Goal: Task Accomplishment & Management: Manage account settings

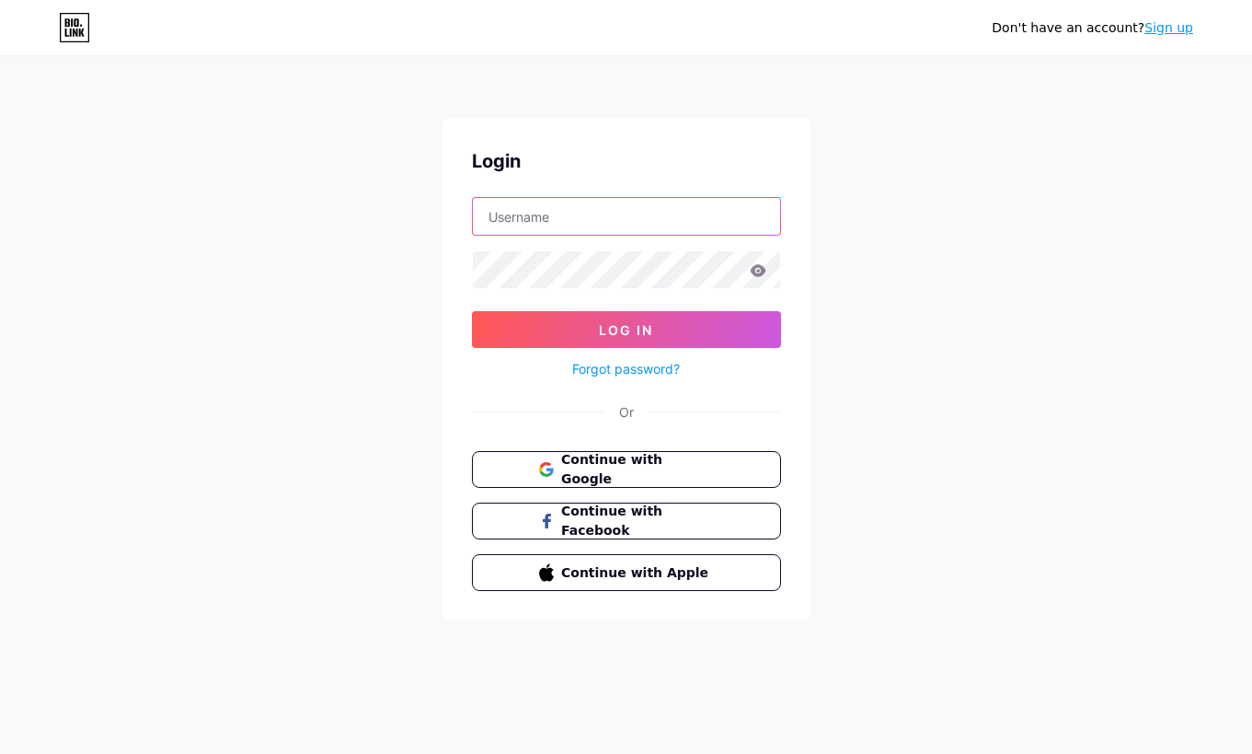
type input "[EMAIL_ADDRESS][DOMAIN_NAME]"
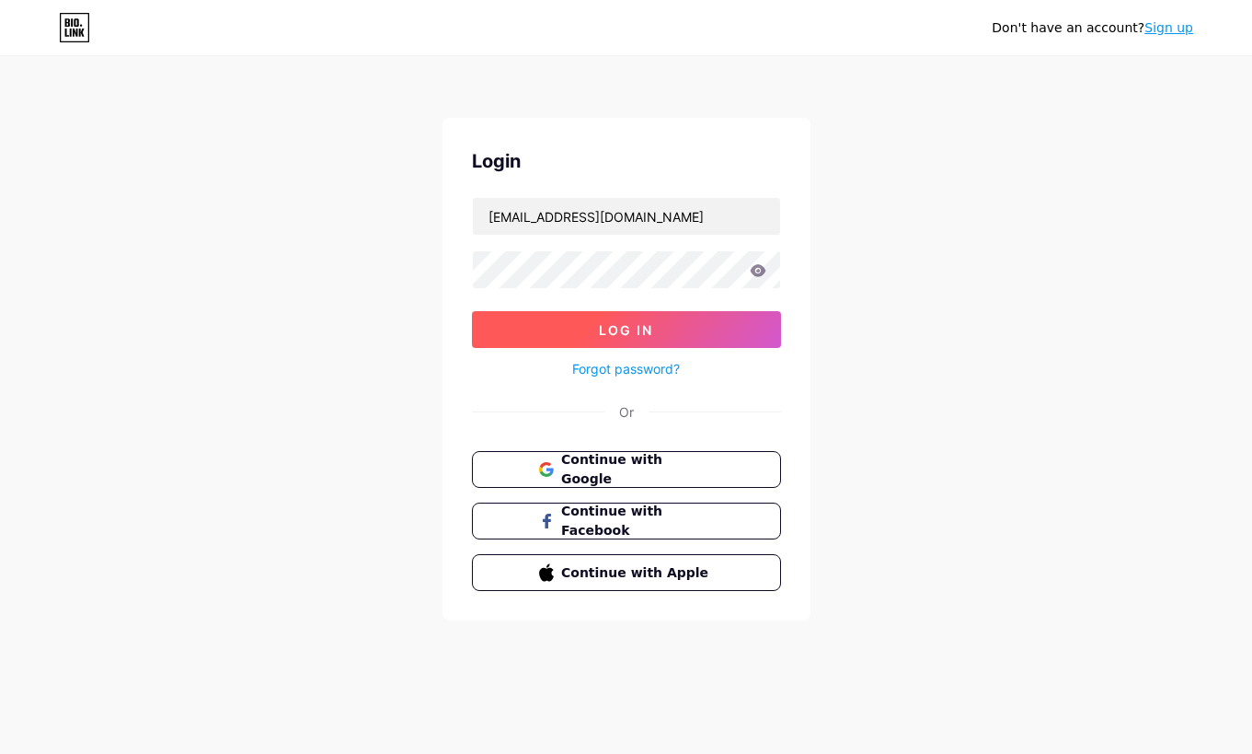
click at [635, 331] on span "Log In" at bounding box center [626, 330] width 54 height 16
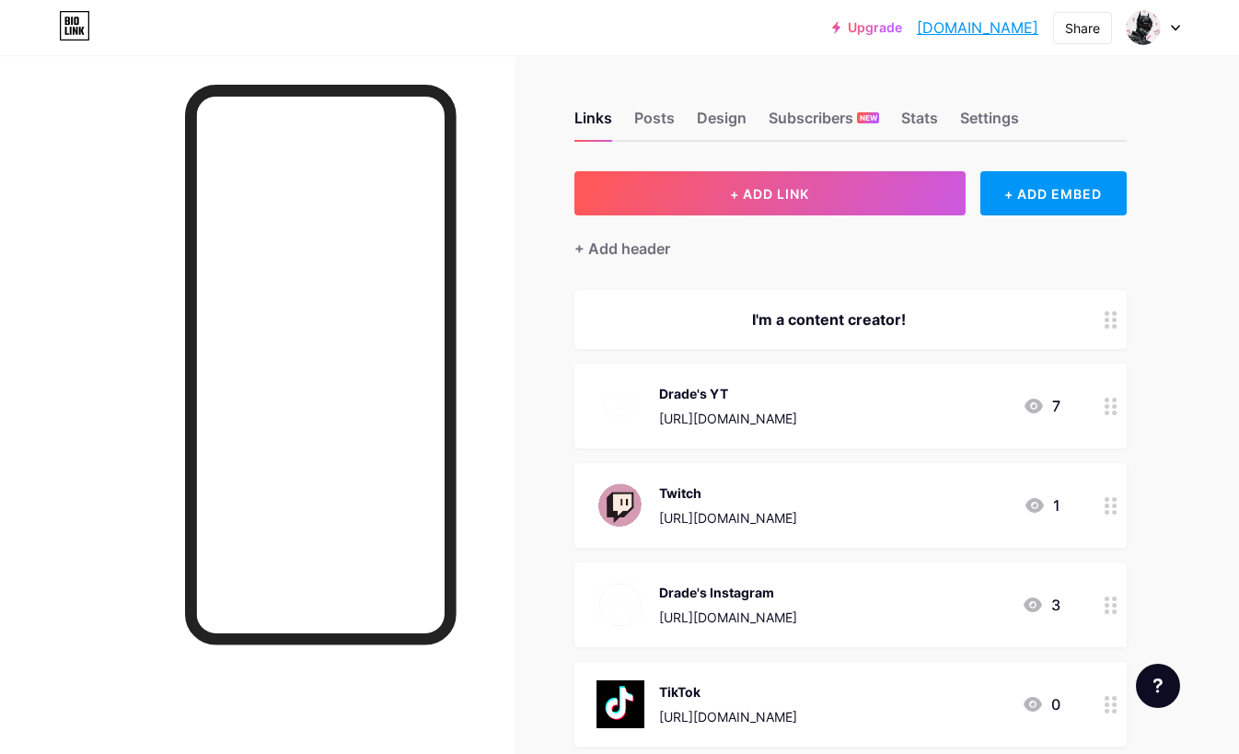
scroll to position [571, 0]
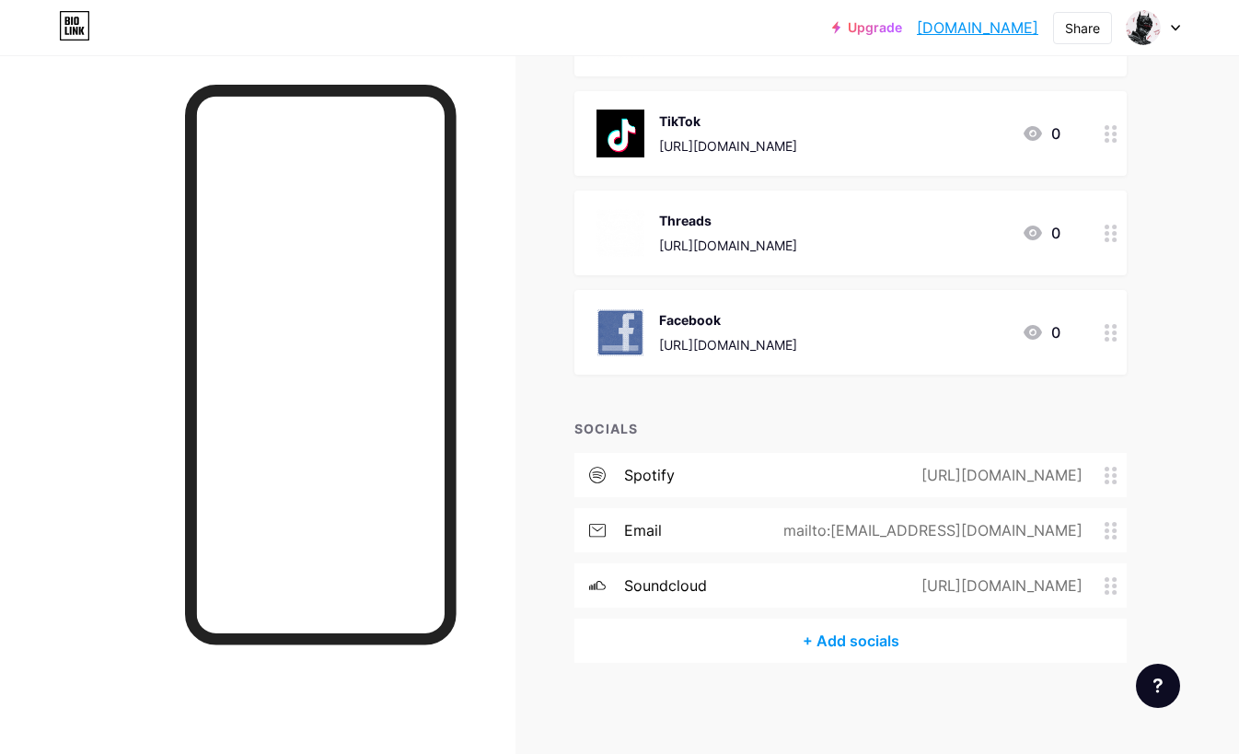
drag, startPoint x: 452, startPoint y: 423, endPoint x: 1175, endPoint y: 28, distance: 824.5
click at [1175, 28] on div "Upgrade drade17.bio.lin... [DOMAIN_NAME] Share Switch accounts Drade [DOMAIN_NA…" at bounding box center [619, 91] width 1239 height 1325
click at [1184, 23] on div "Upgrade drade17.bio.lin... [DOMAIN_NAME] Share Switch accounts Drade [DOMAIN_NA…" at bounding box center [619, 27] width 1239 height 33
click at [1176, 28] on icon at bounding box center [1174, 28] width 7 height 5
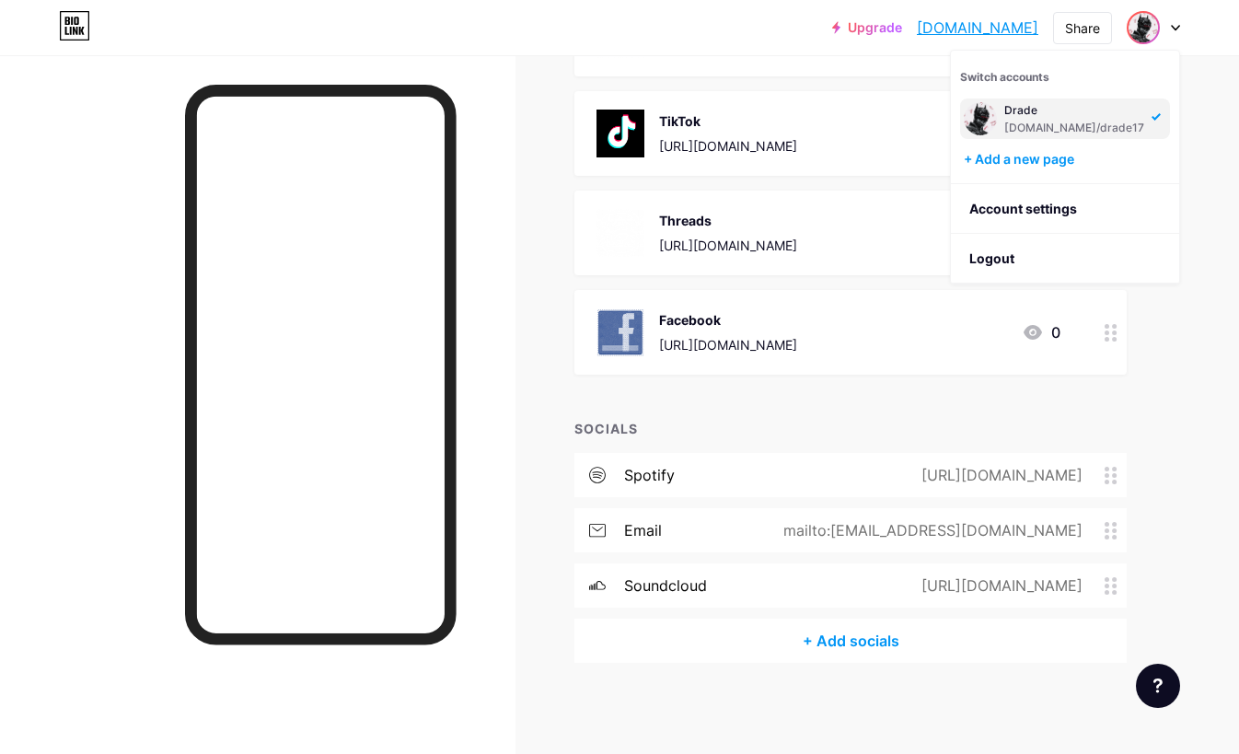
click at [1176, 28] on icon at bounding box center [1174, 28] width 7 height 5
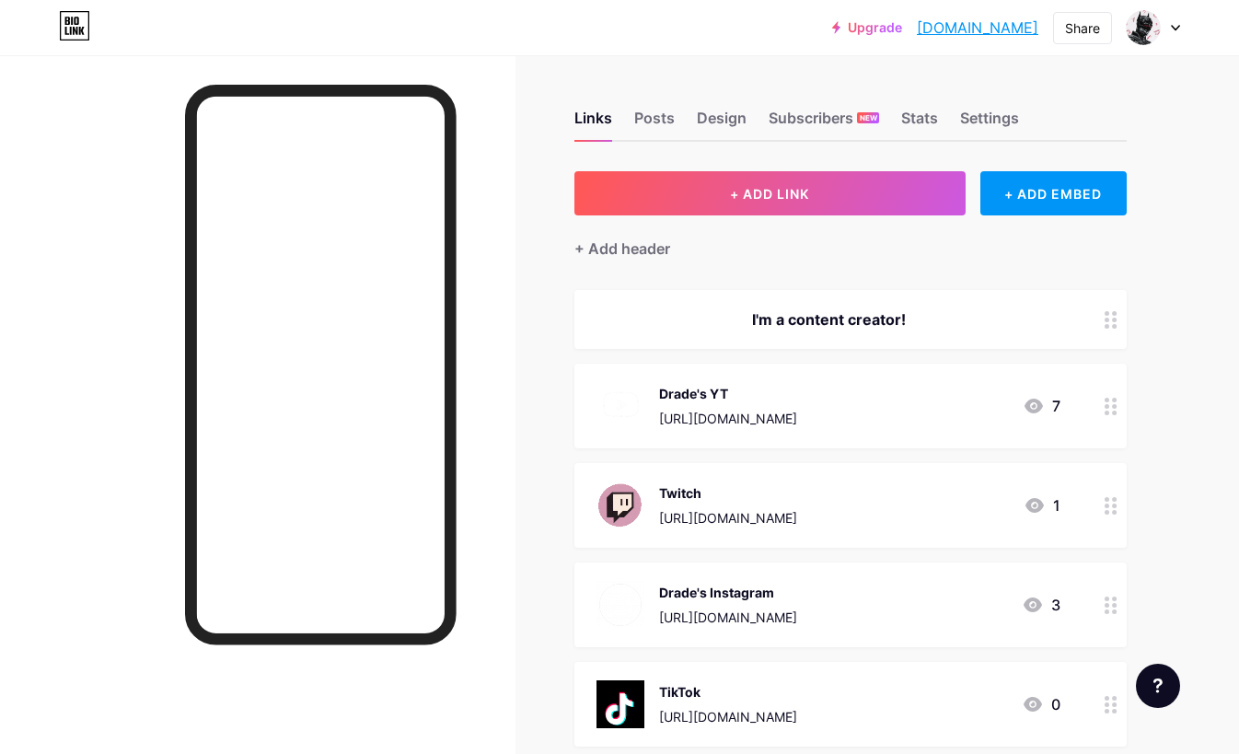
scroll to position [31, 0]
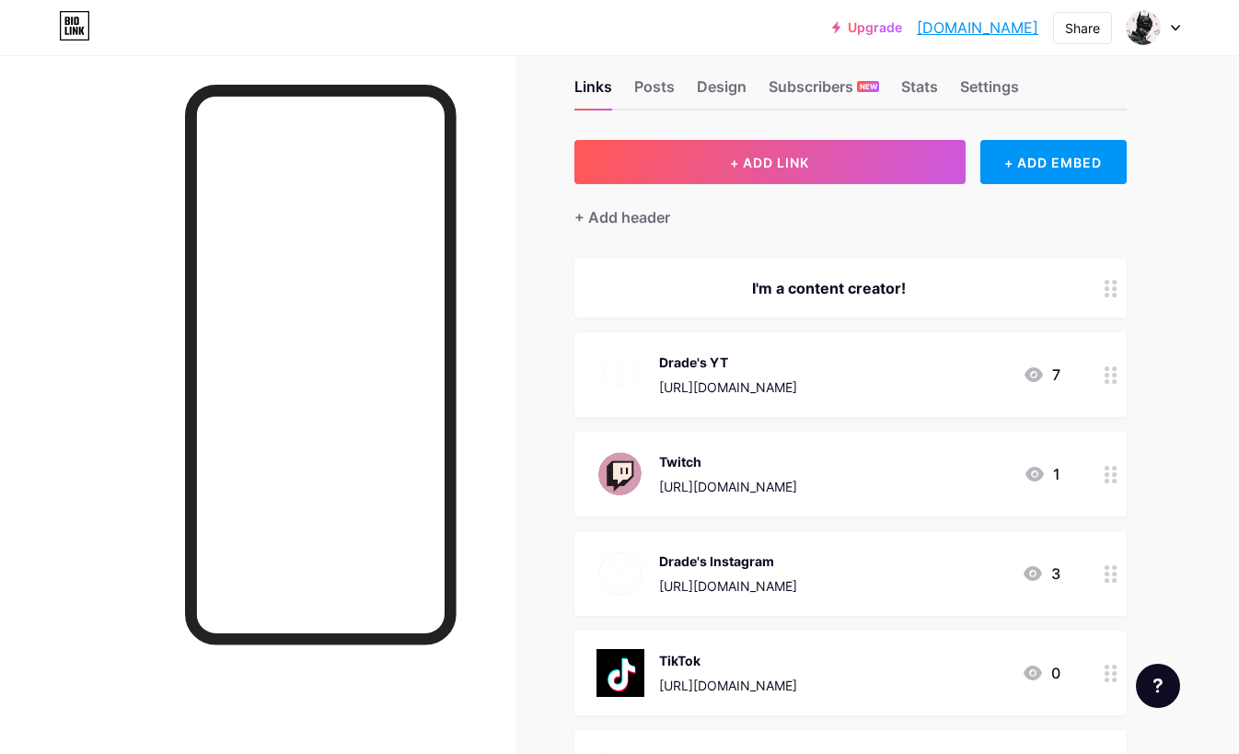
click at [1061, 367] on div "Drade's YT [URL][DOMAIN_NAME] 7" at bounding box center [850, 374] width 552 height 85
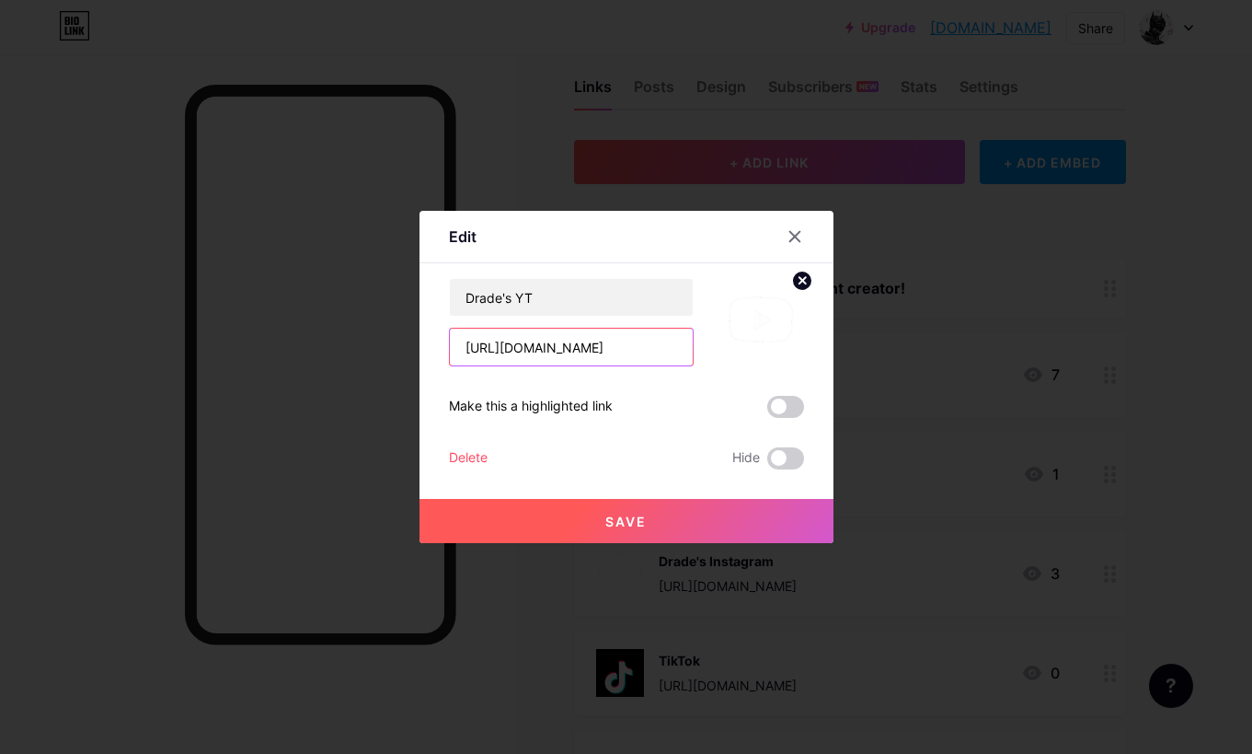
click at [651, 348] on input "[URL][DOMAIN_NAME]" at bounding box center [571, 347] width 243 height 37
type input "h"
paste input "[URL][DOMAIN_NAME]"
type input "[URL][DOMAIN_NAME]"
click at [599, 510] on button "Save" at bounding box center [627, 521] width 414 height 44
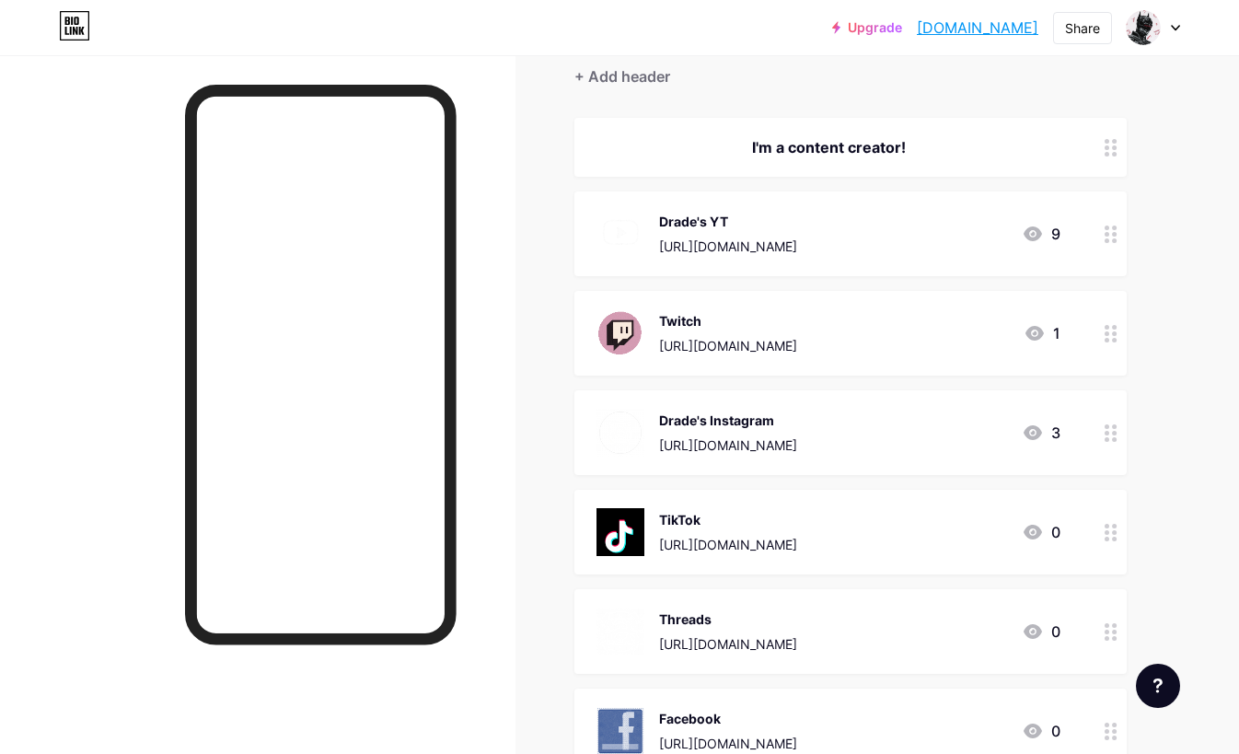
scroll to position [0, 0]
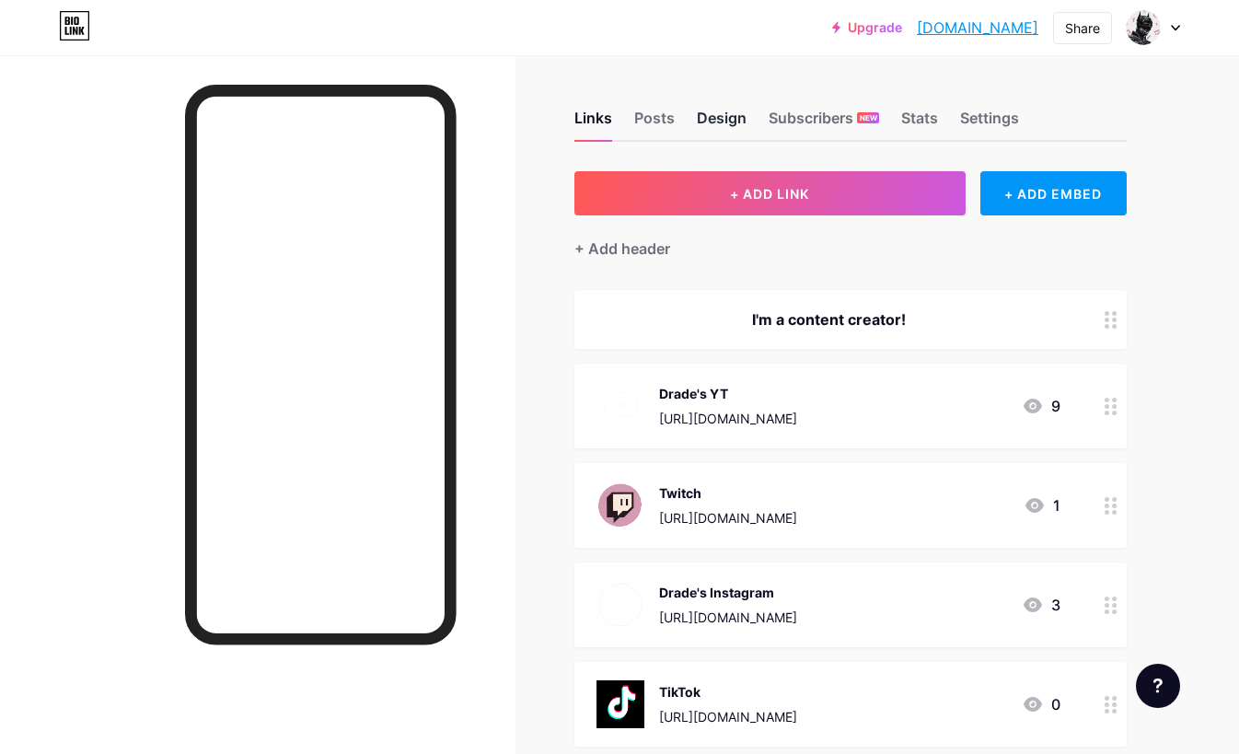
click at [705, 129] on div "Design" at bounding box center [722, 123] width 50 height 33
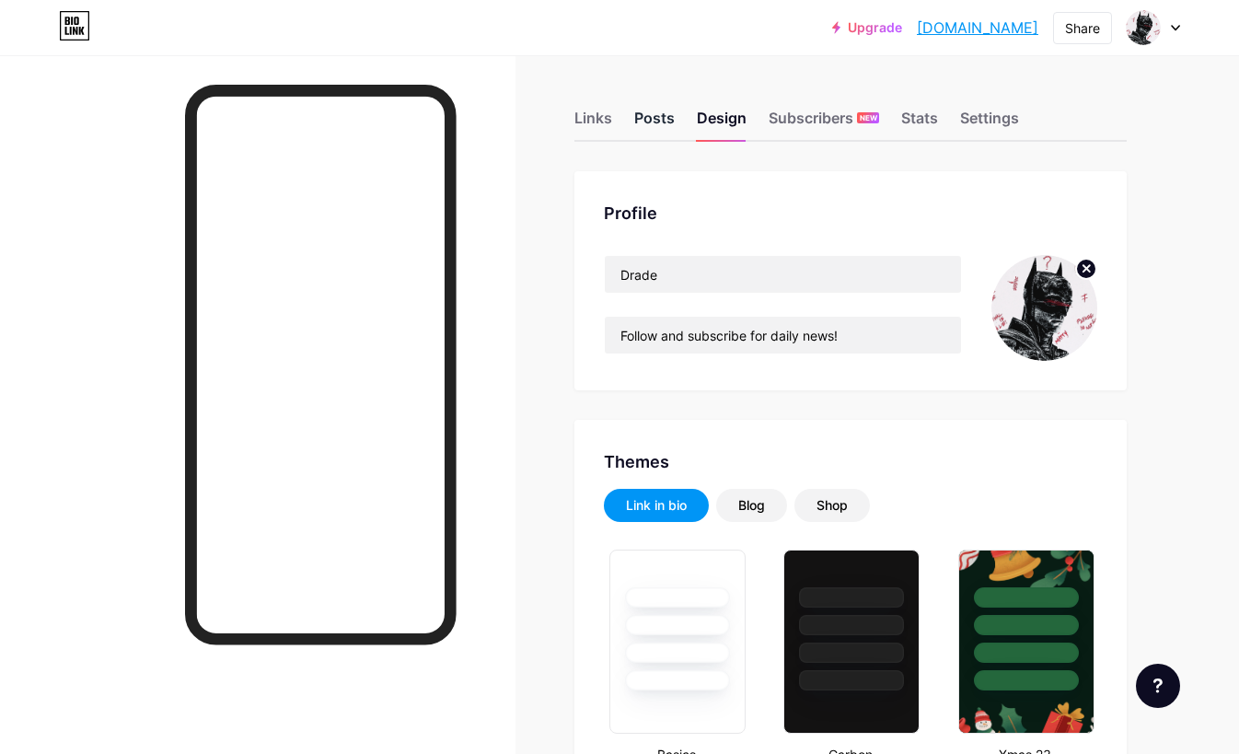
click at [636, 121] on div "Posts" at bounding box center [654, 123] width 40 height 33
type input "#d6002e"
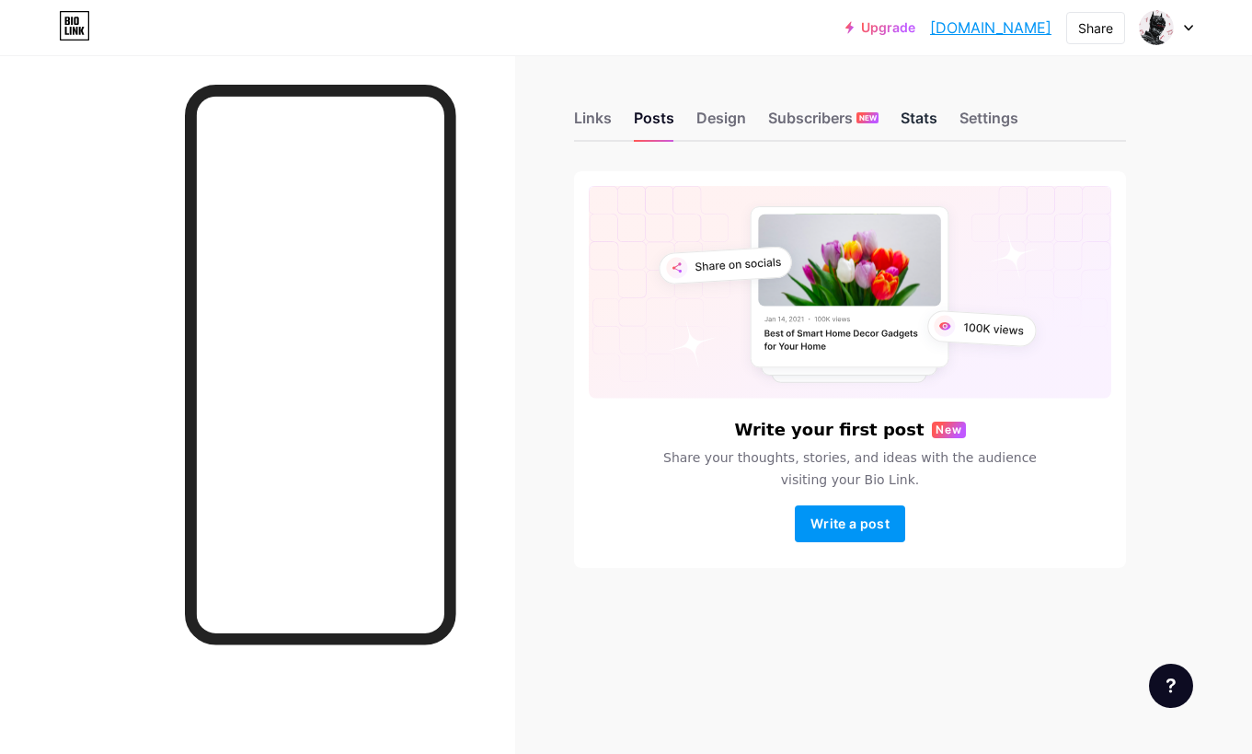
click at [925, 116] on div "Stats" at bounding box center [919, 123] width 37 height 33
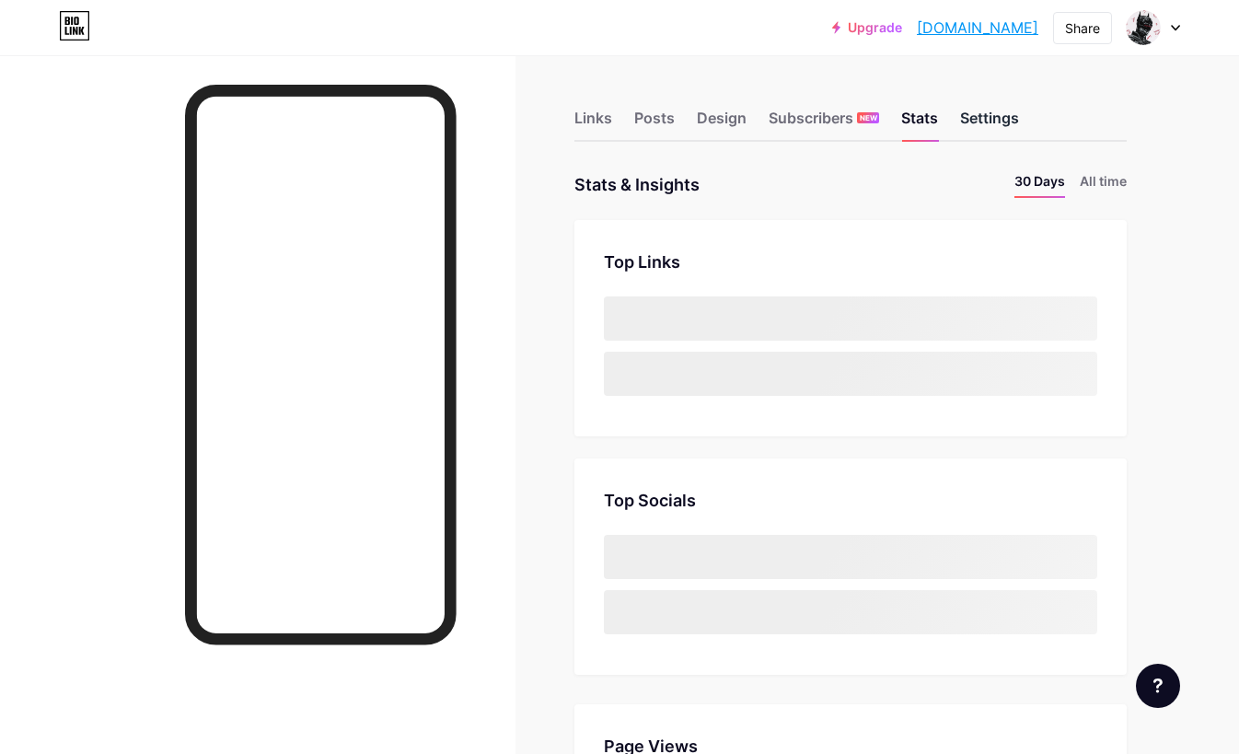
click at [972, 116] on div "Settings" at bounding box center [989, 123] width 59 height 33
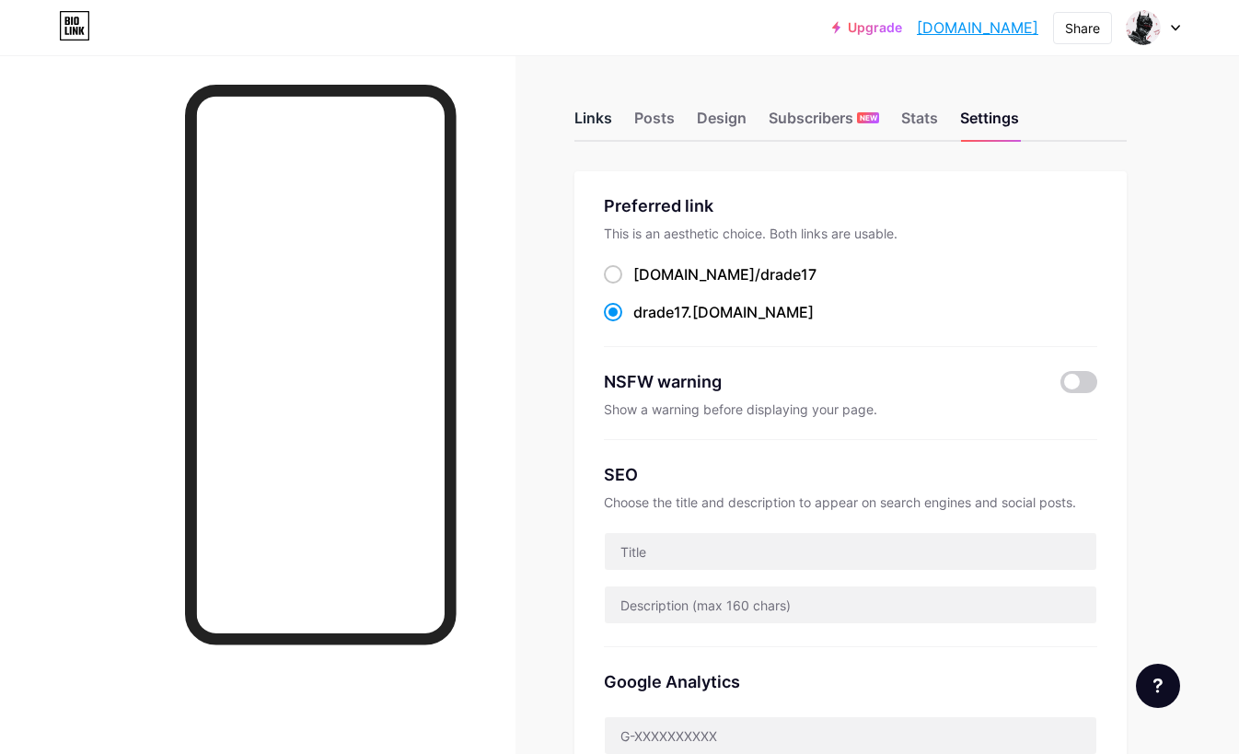
click at [592, 118] on div "Links" at bounding box center [593, 123] width 38 height 33
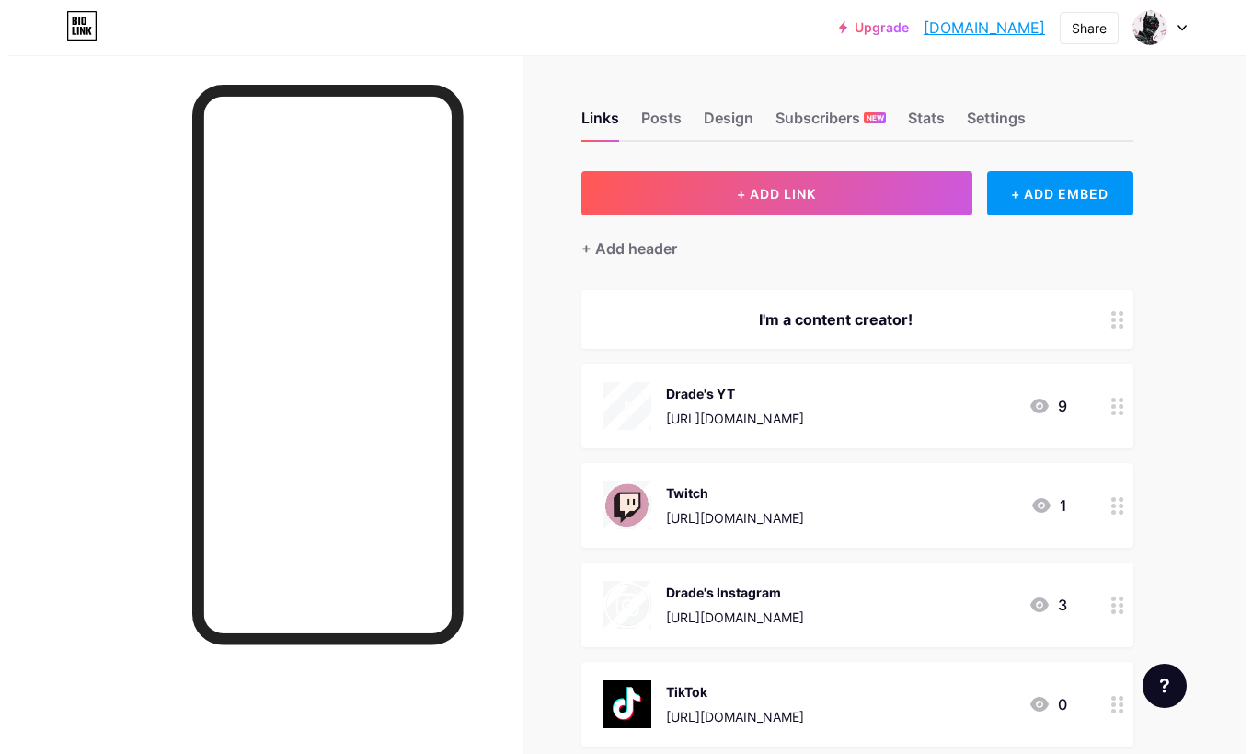
scroll to position [4, 0]
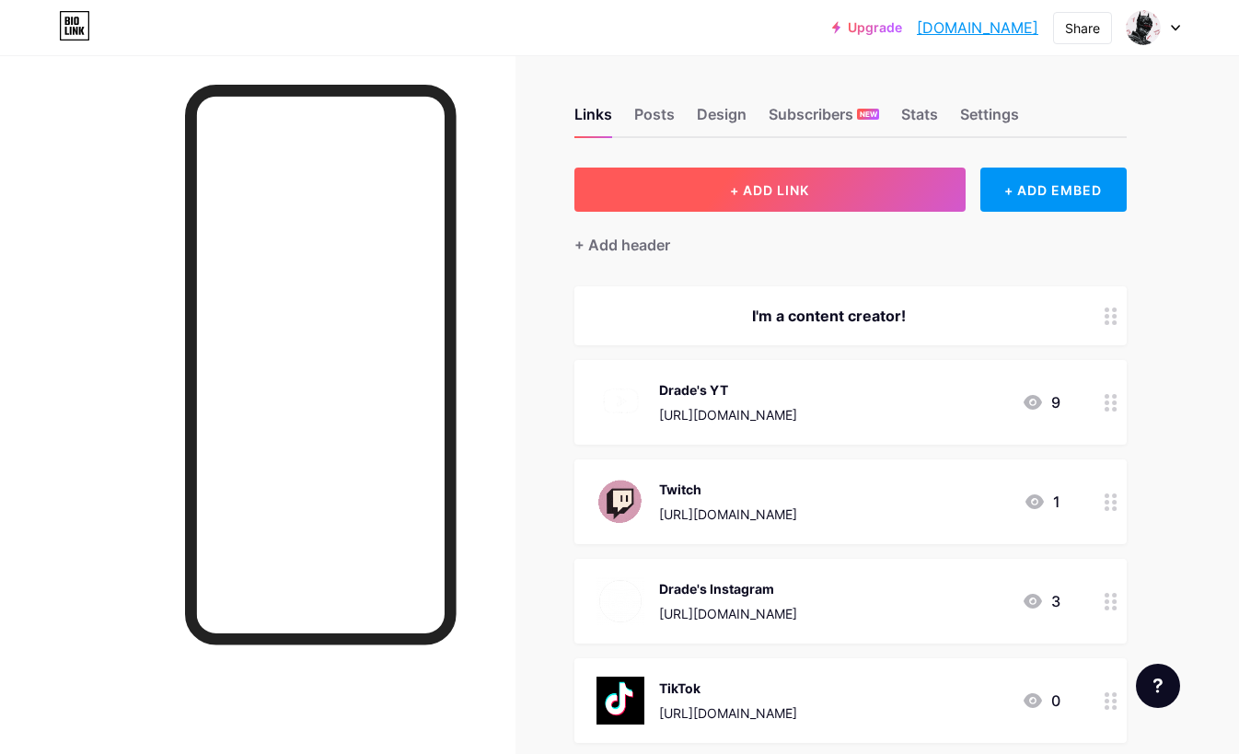
click at [712, 202] on button "+ ADD LINK" at bounding box center [769, 189] width 391 height 44
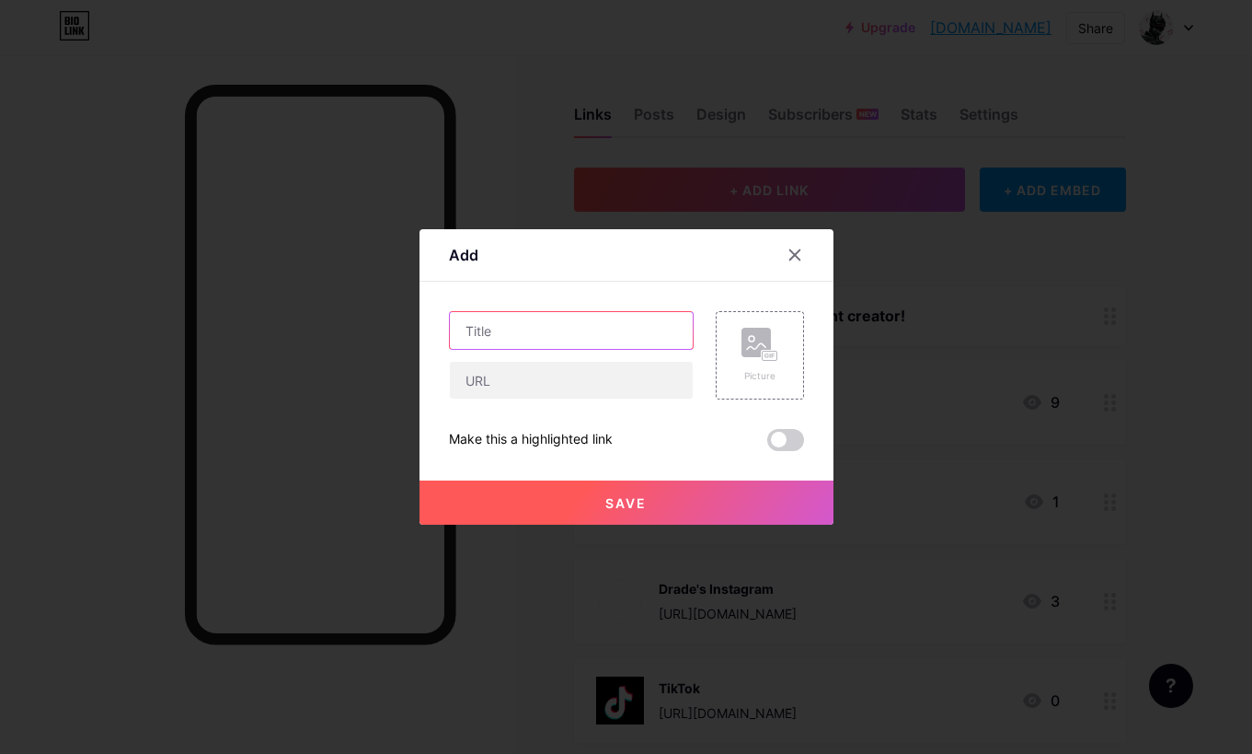
click at [528, 340] on input "text" at bounding box center [571, 330] width 243 height 37
type input "r"
type input "Rumble"
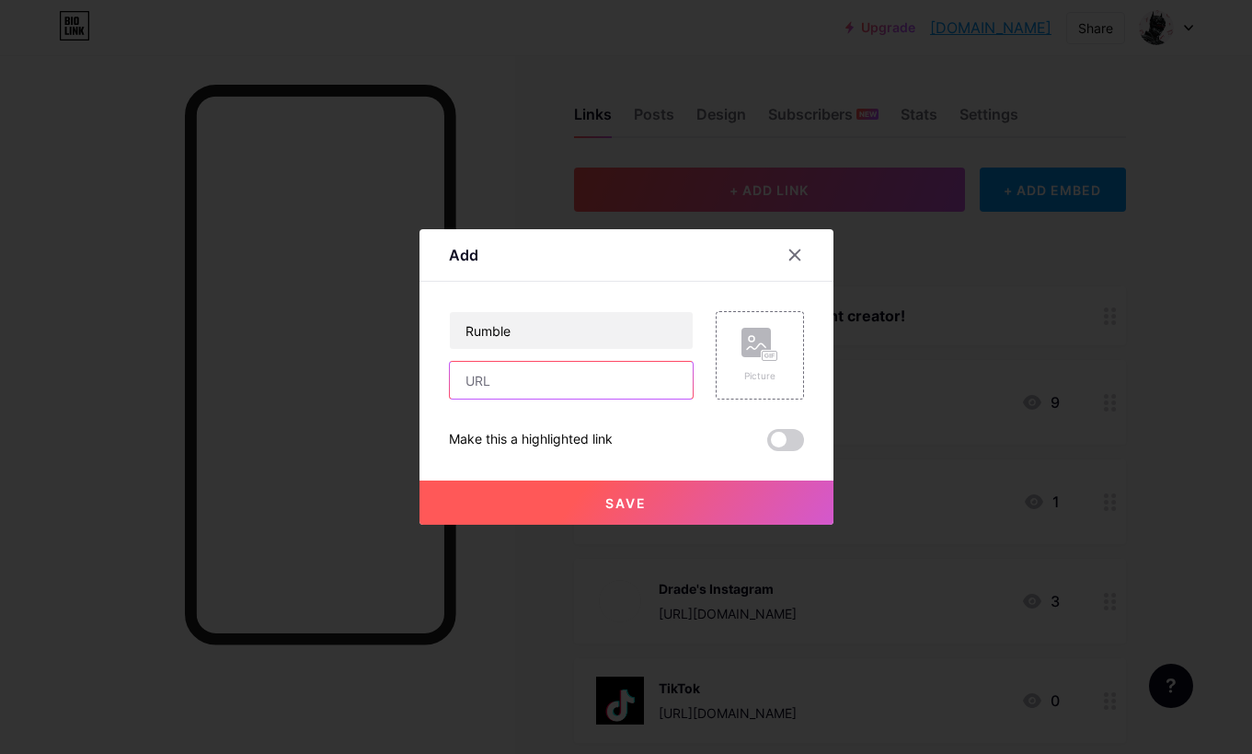
click at [500, 386] on input "text" at bounding box center [571, 380] width 243 height 37
paste input "[URL][DOMAIN_NAME]"
type input "[URL][DOMAIN_NAME]"
click at [742, 361] on icon at bounding box center [760, 345] width 37 height 34
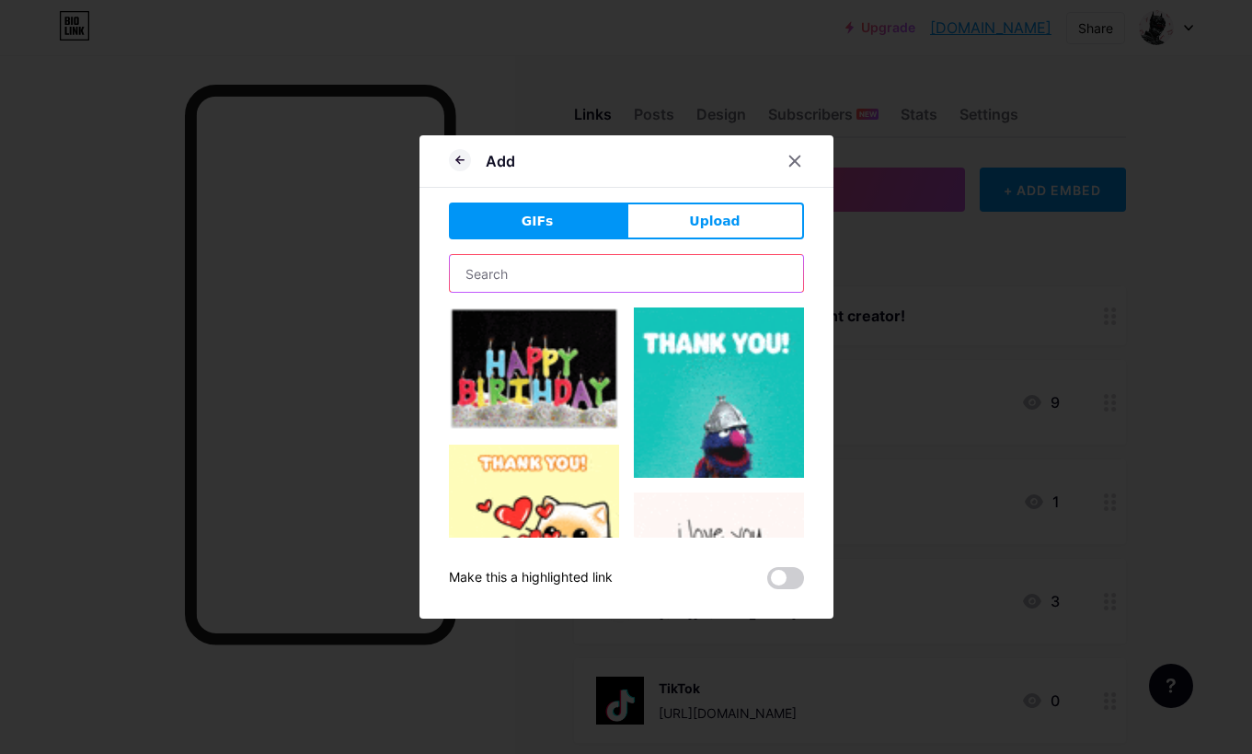
click at [626, 266] on input "text" at bounding box center [626, 273] width 353 height 37
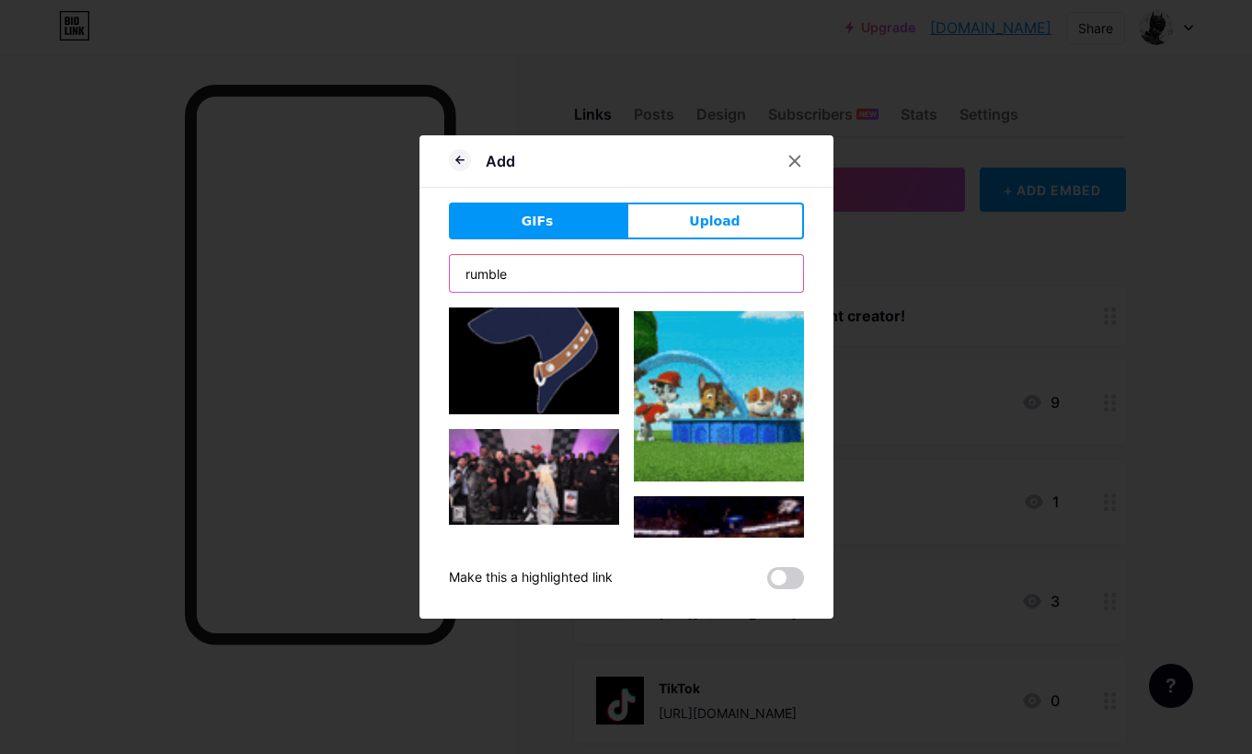
scroll to position [11643, 0]
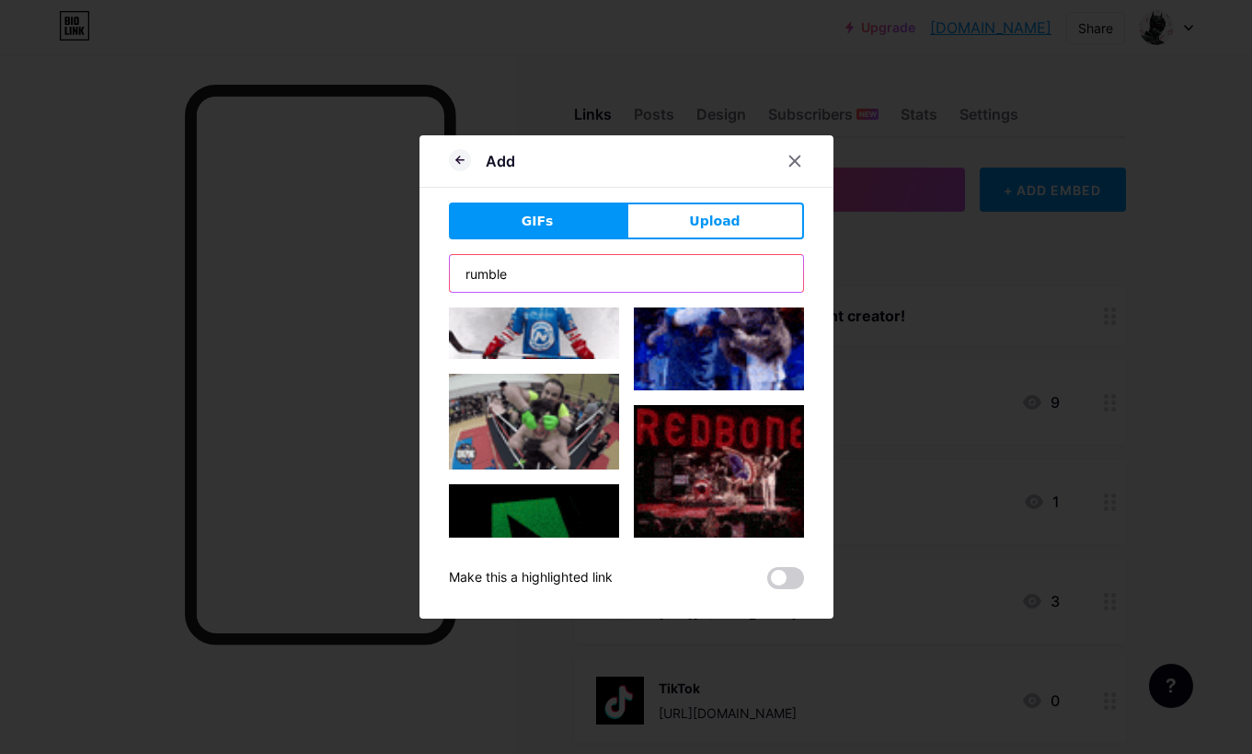
click at [627, 265] on input "rumble" at bounding box center [626, 273] width 353 height 37
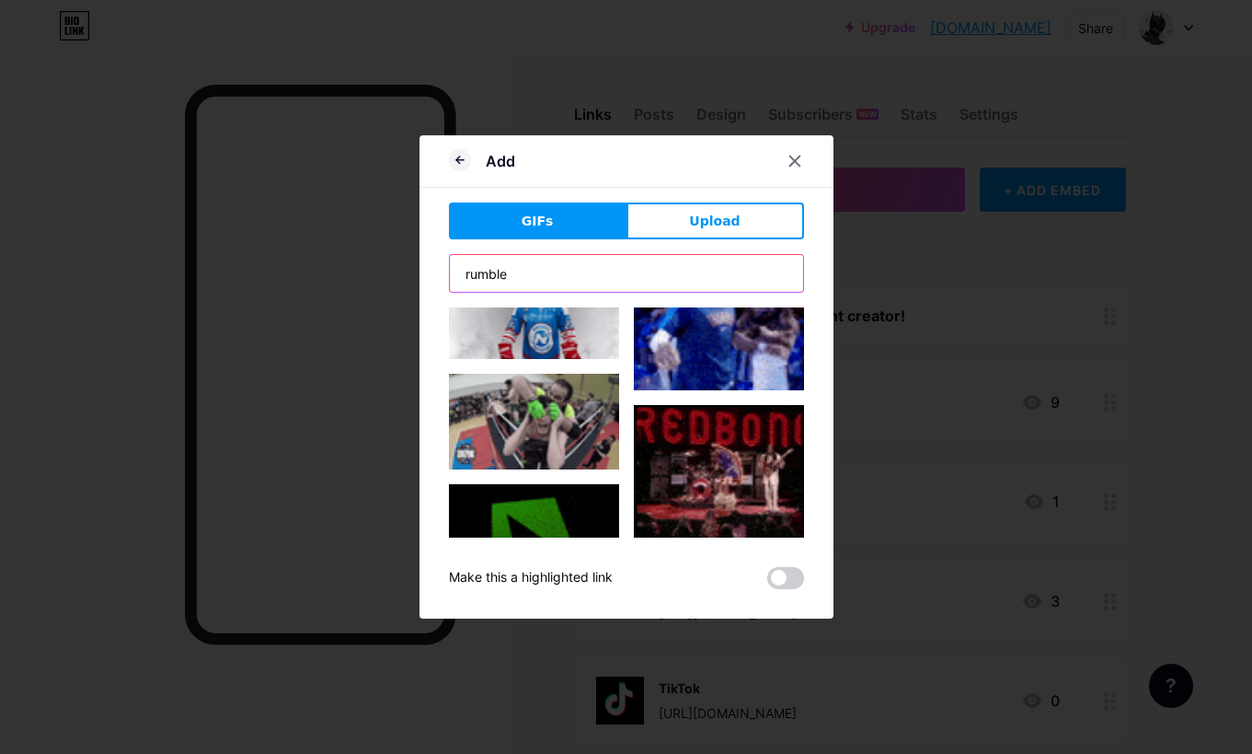
click at [630, 267] on input "rumble" at bounding box center [626, 273] width 353 height 37
click at [631, 267] on input "rumble" at bounding box center [626, 273] width 353 height 37
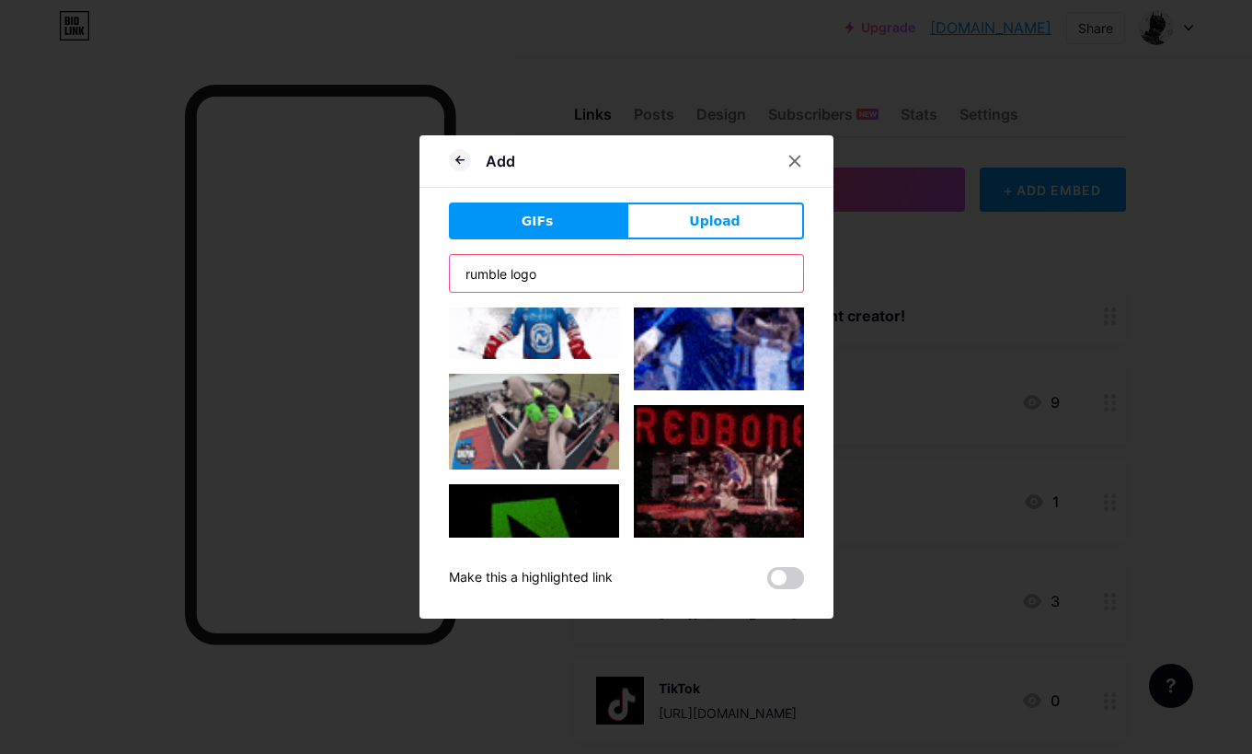
type input "rumble logo"
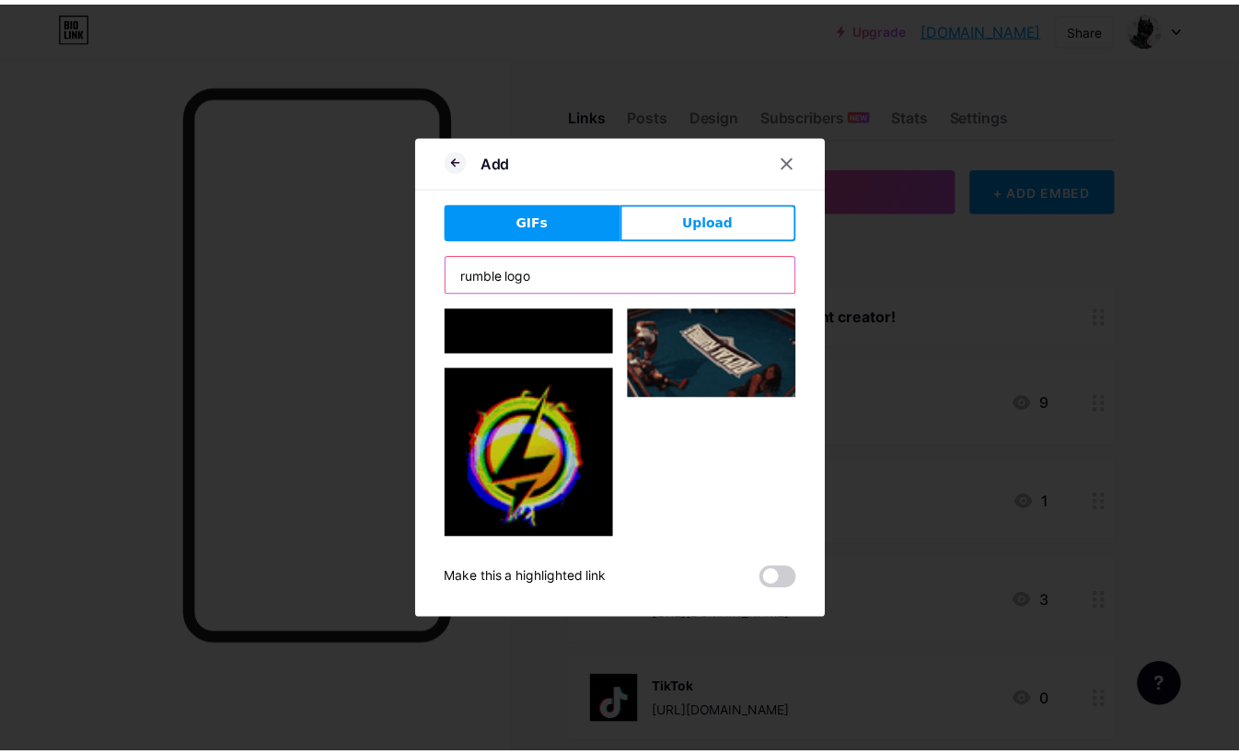
scroll to position [3881, 0]
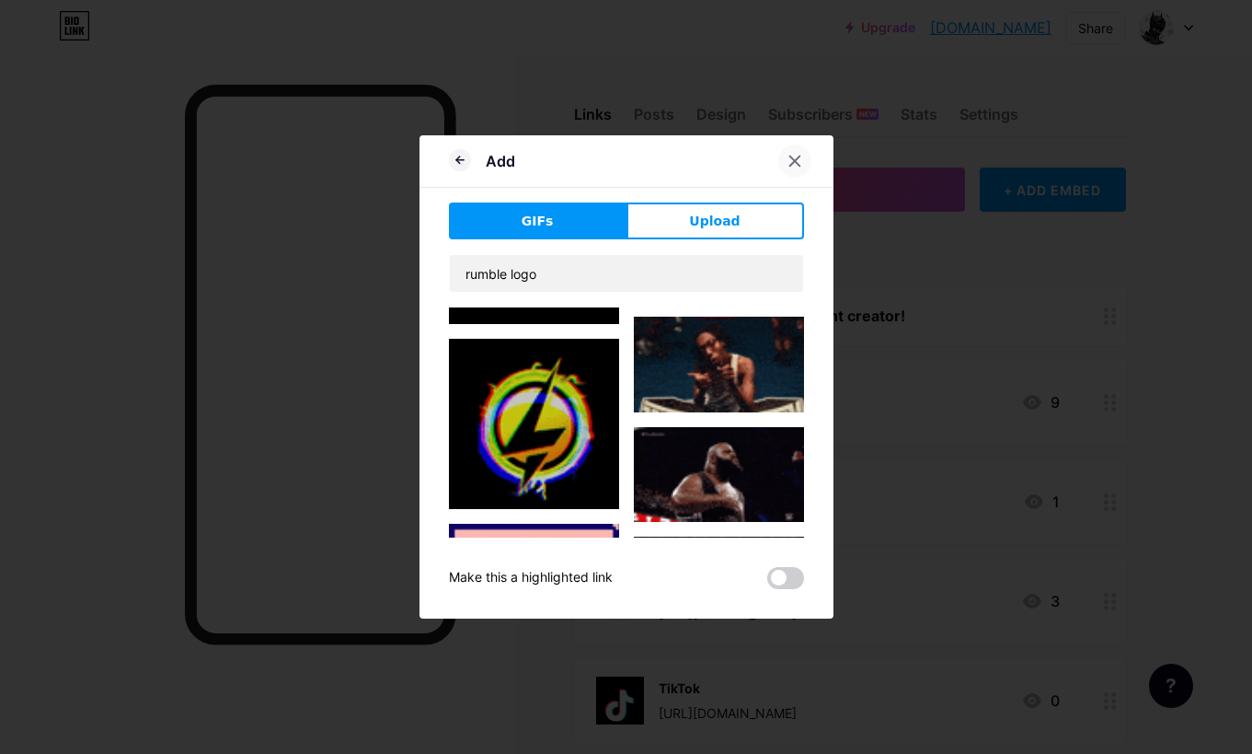
click at [788, 166] on icon at bounding box center [795, 161] width 15 height 15
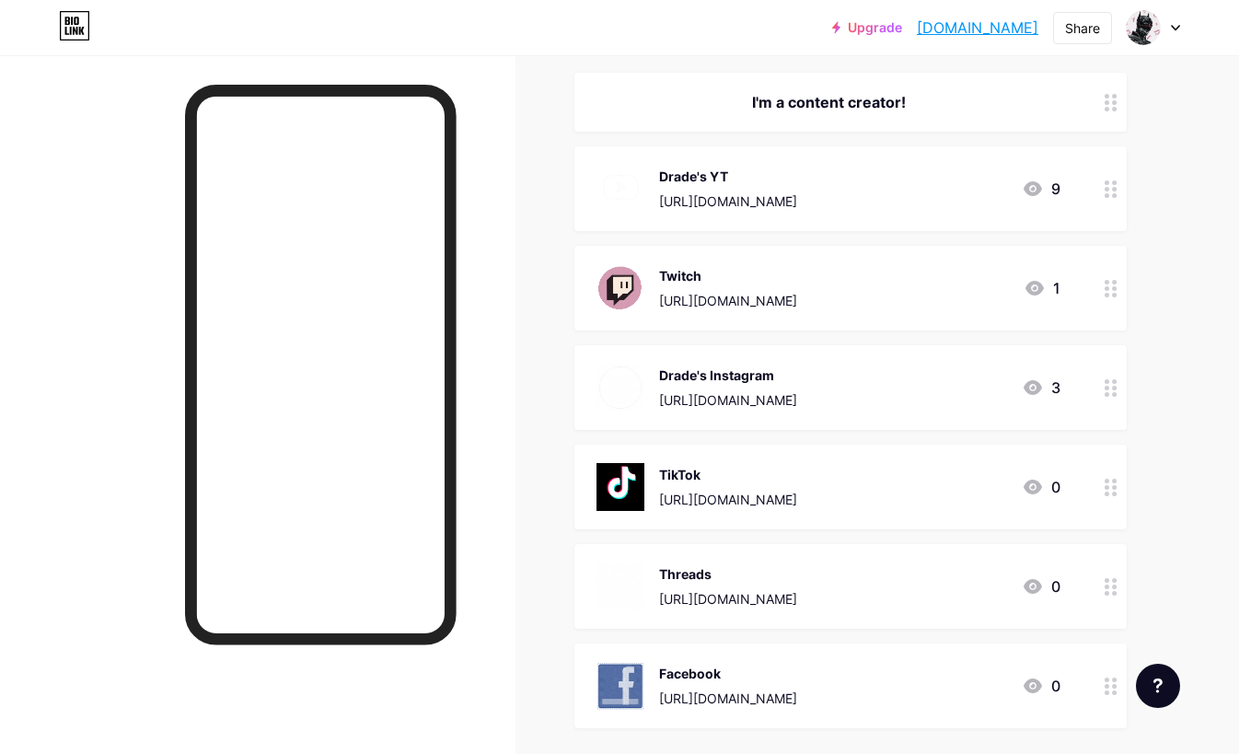
scroll to position [48, 0]
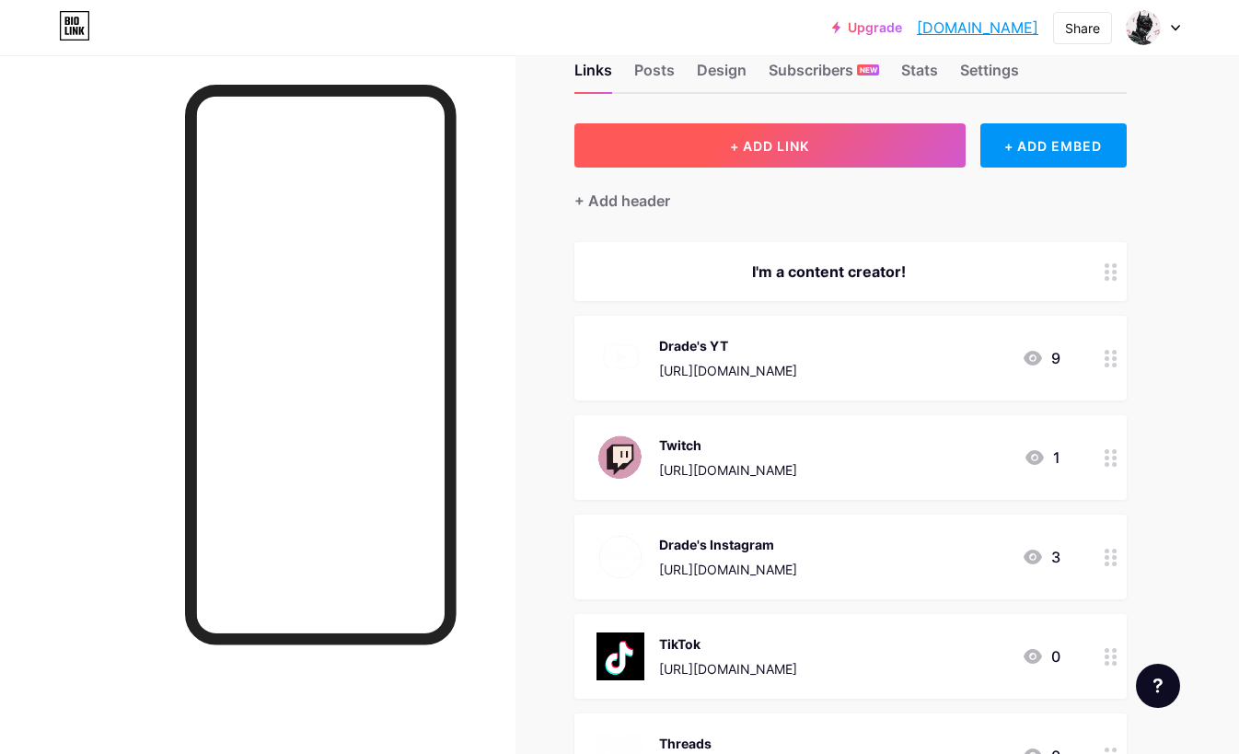
click at [730, 146] on span "+ ADD LINK" at bounding box center [769, 146] width 79 height 16
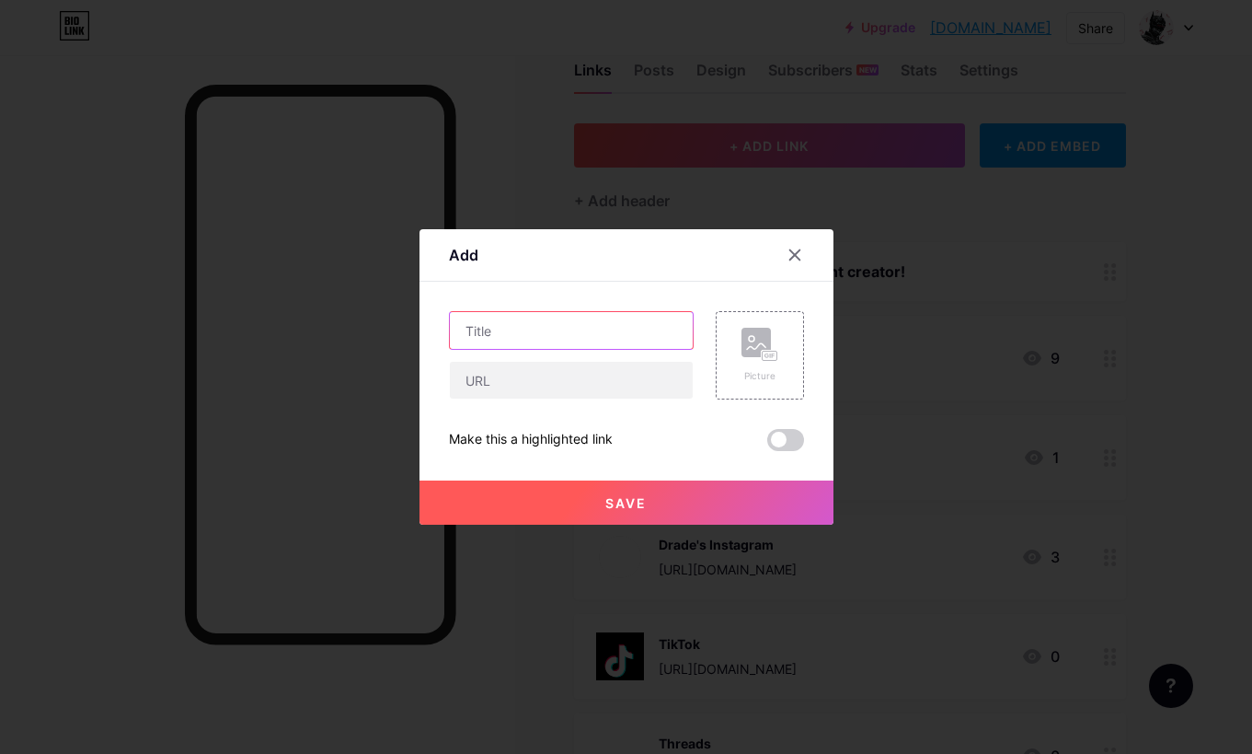
click at [526, 317] on input "text" at bounding box center [571, 330] width 243 height 37
type input "Rumble"
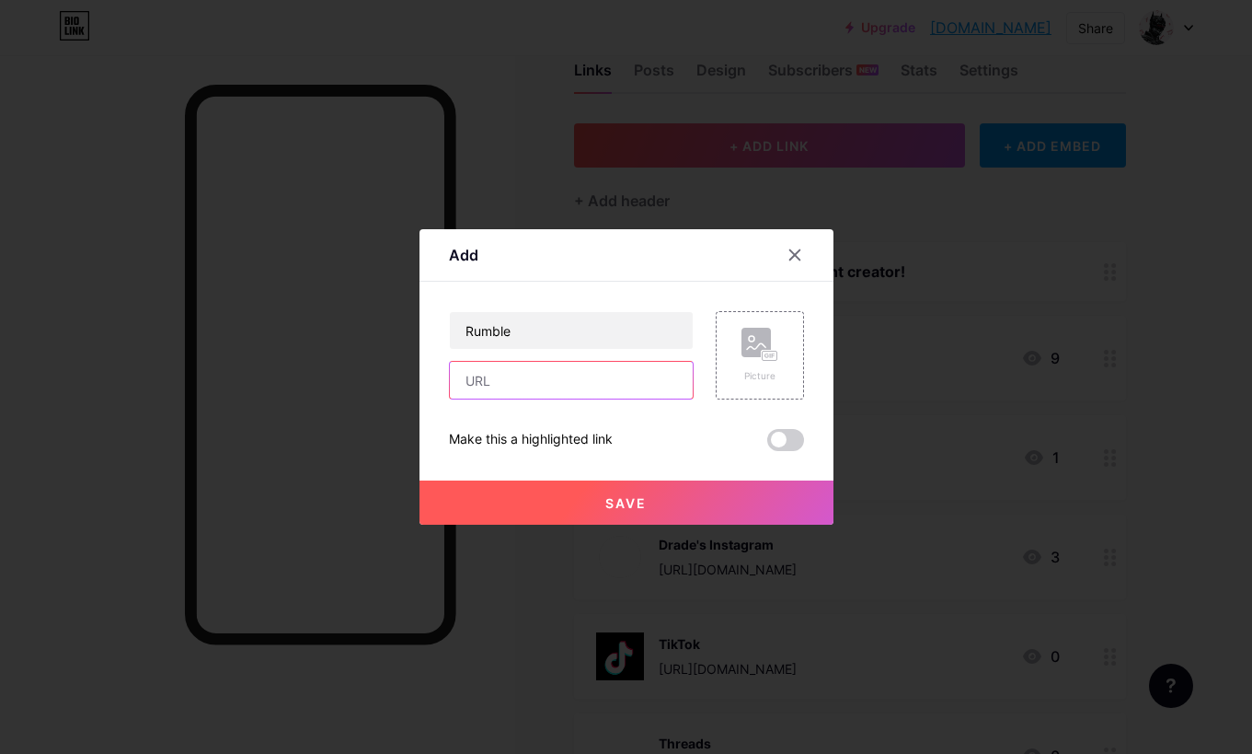
click at [470, 378] on input "text" at bounding box center [571, 380] width 243 height 37
paste input "[URL][DOMAIN_NAME]"
type input "[URL][DOMAIN_NAME]"
click at [770, 365] on div "Picture" at bounding box center [760, 355] width 37 height 55
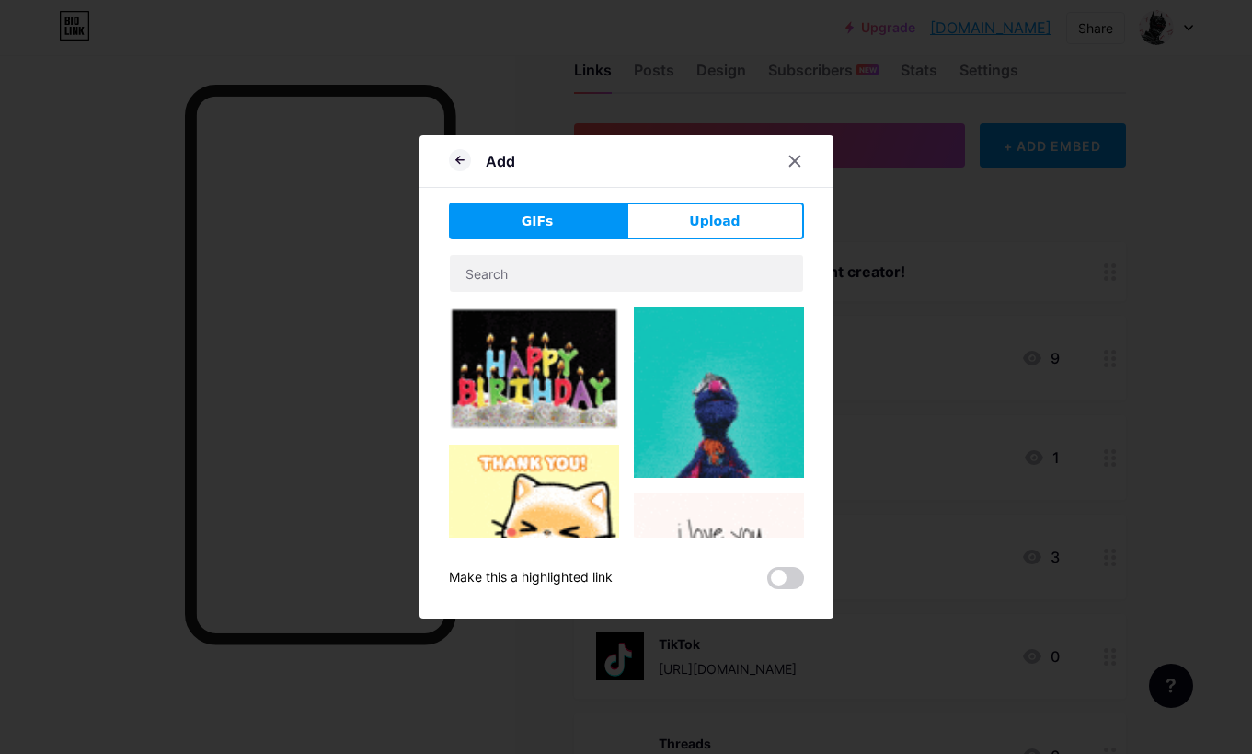
click at [676, 233] on button "Upload" at bounding box center [716, 220] width 178 height 37
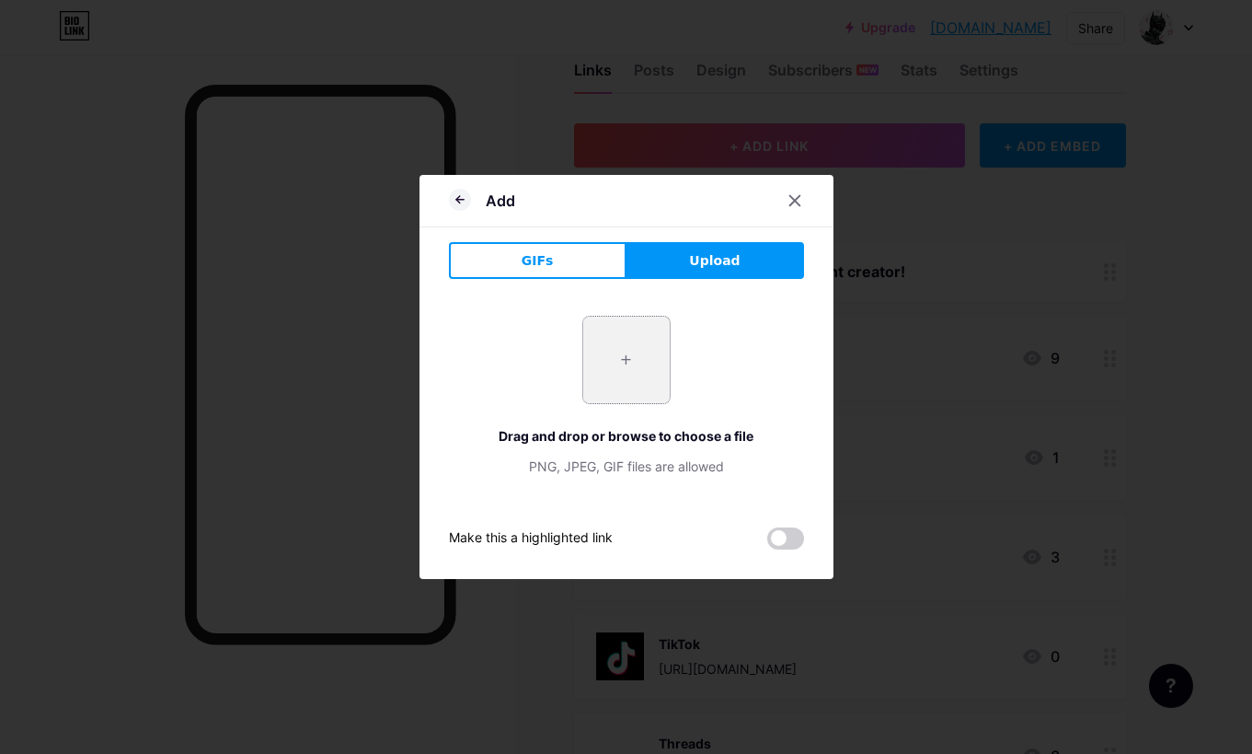
click at [615, 345] on input "file" at bounding box center [626, 360] width 87 height 87
type input "C:\fakepath\RUM-79ca46cb.png"
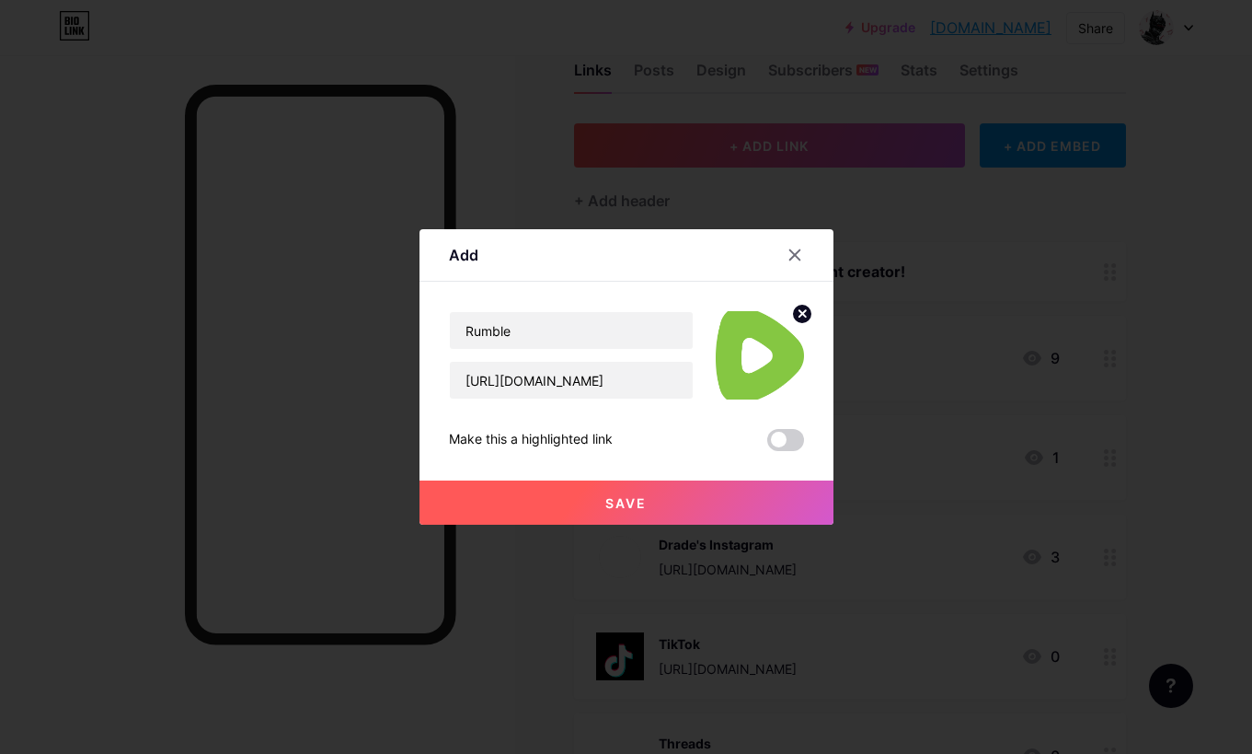
click at [801, 316] on circle at bounding box center [802, 314] width 20 height 20
click at [778, 344] on div "Picture" at bounding box center [760, 355] width 88 height 88
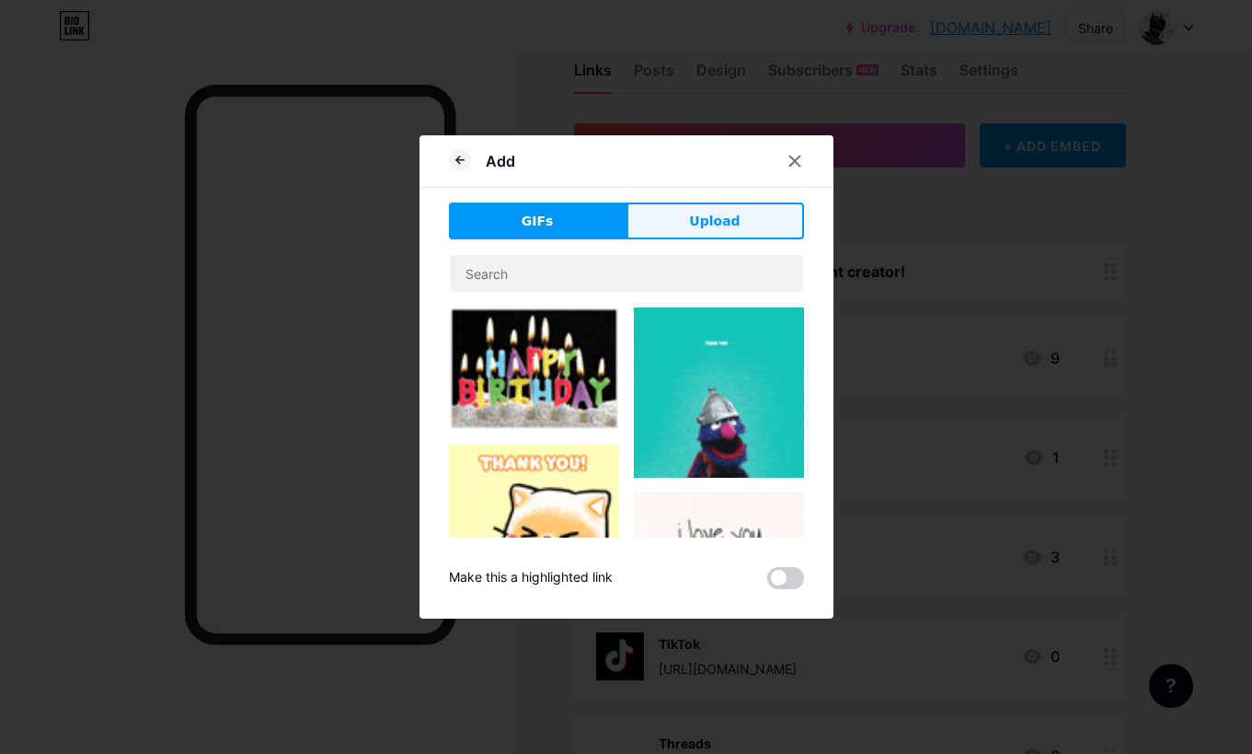
click at [742, 221] on button "Upload" at bounding box center [716, 220] width 178 height 37
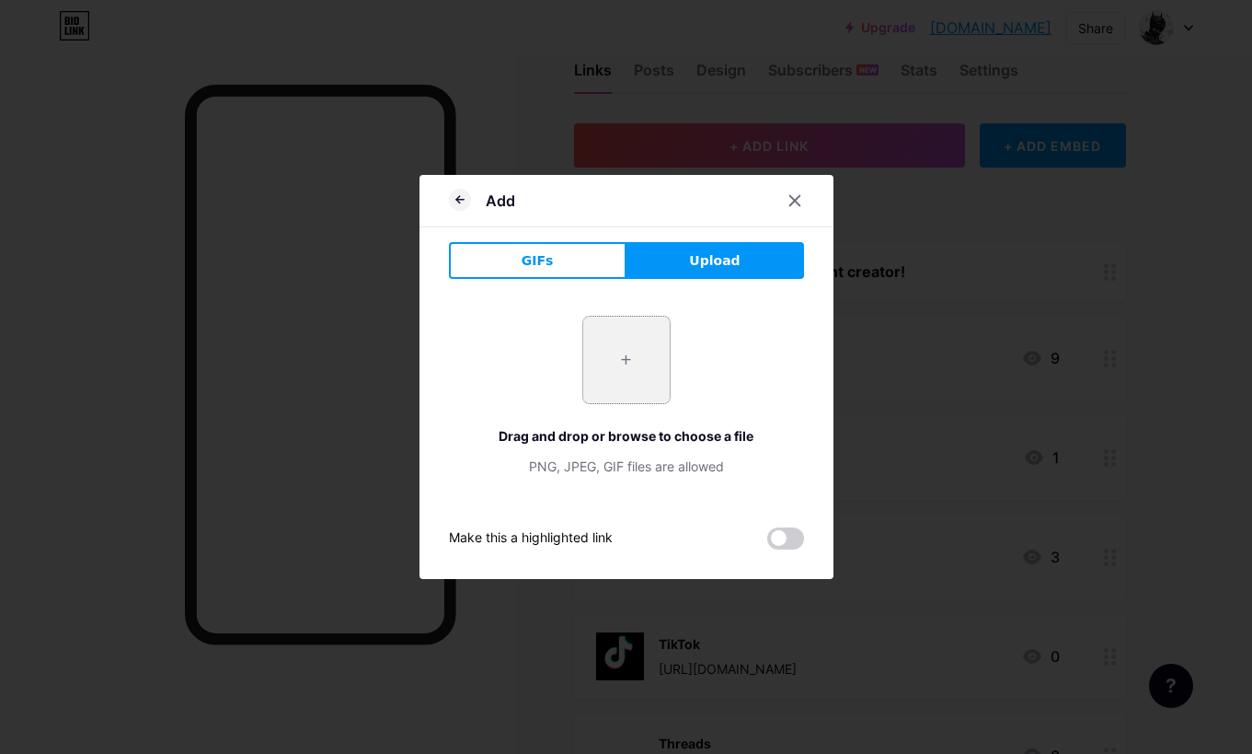
click at [611, 360] on input "file" at bounding box center [626, 360] width 87 height 87
type input "C:\fakepath\RUM-79ca46cb-2.png"
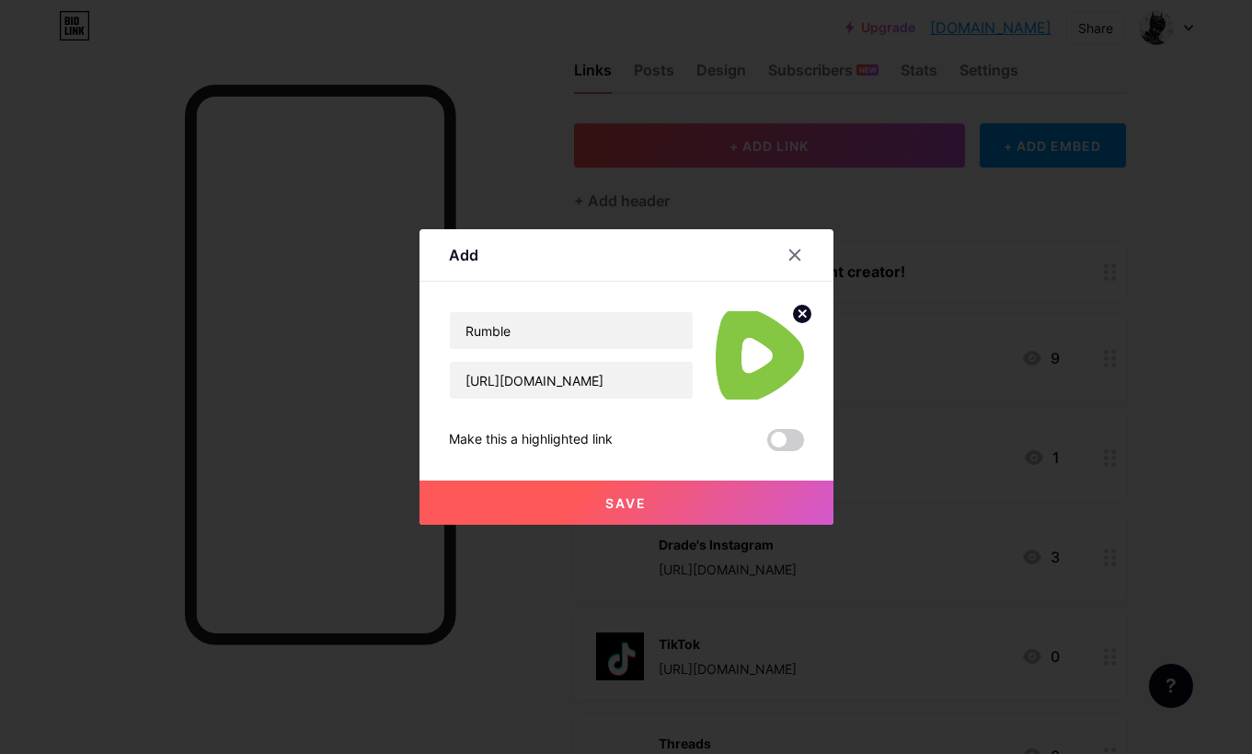
click at [606, 505] on span "Save" at bounding box center [626, 503] width 41 height 16
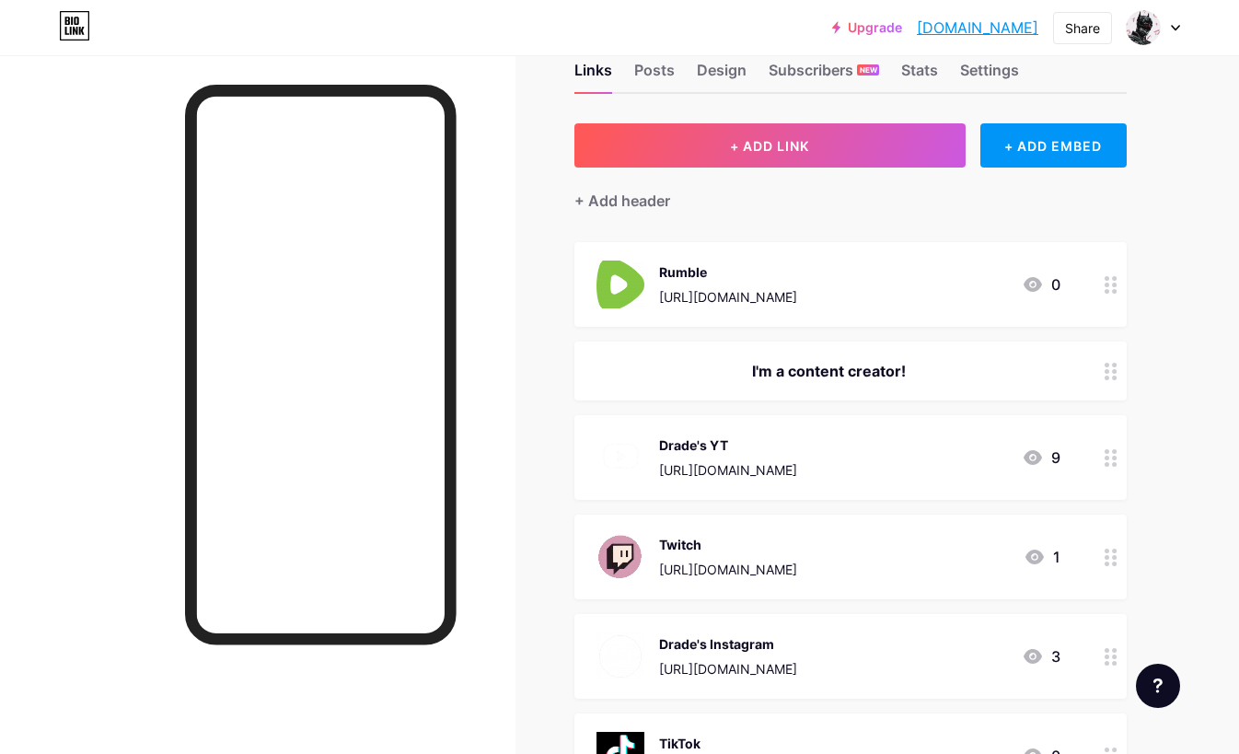
drag, startPoint x: 1089, startPoint y: 367, endPoint x: 1082, endPoint y: 288, distance: 79.4
click at [1082, 288] on div "Rumble [URL][DOMAIN_NAME] 0" at bounding box center [850, 284] width 552 height 85
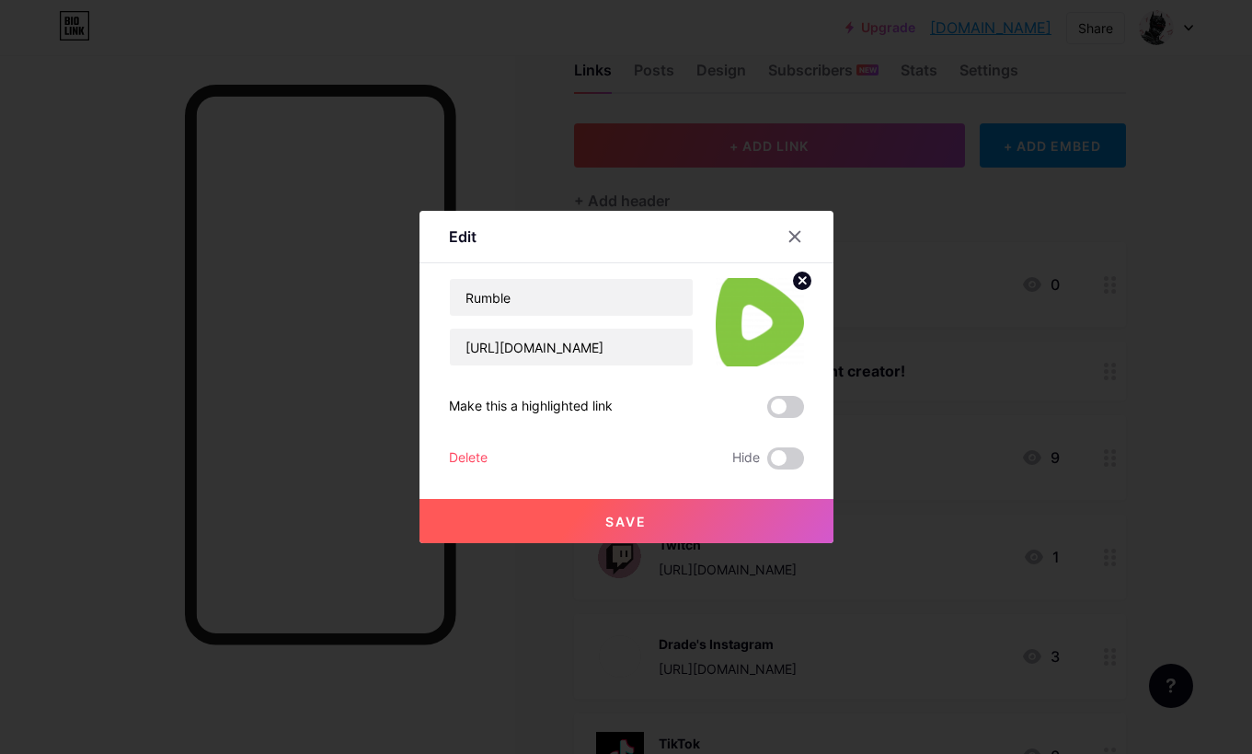
click at [795, 235] on div at bounding box center [795, 236] width 33 height 33
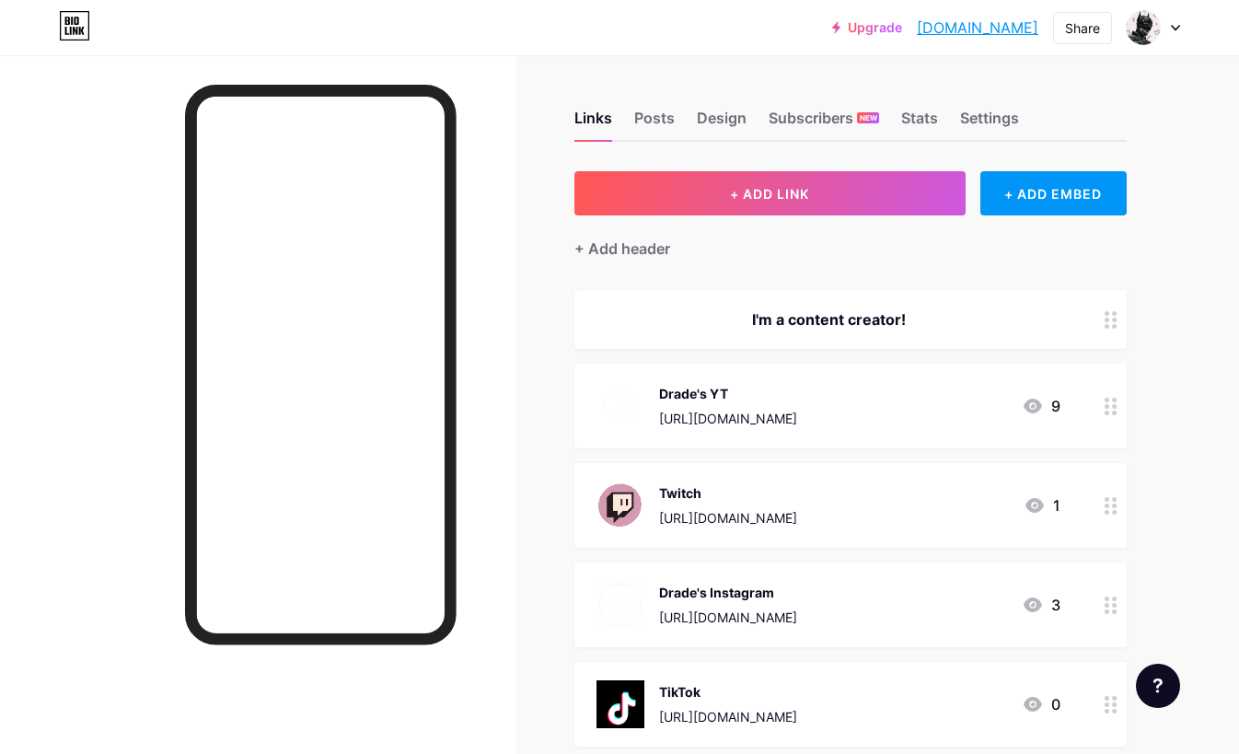
scroll to position [4, 0]
